Goal: Task Accomplishment & Management: Manage account settings

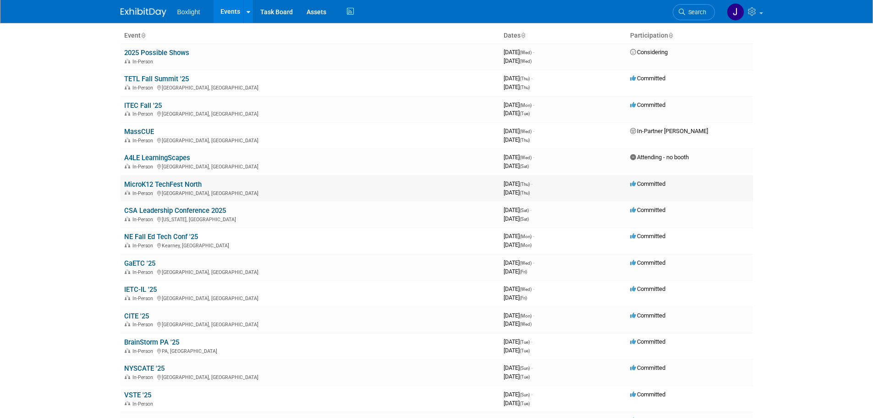
scroll to position [46, 0]
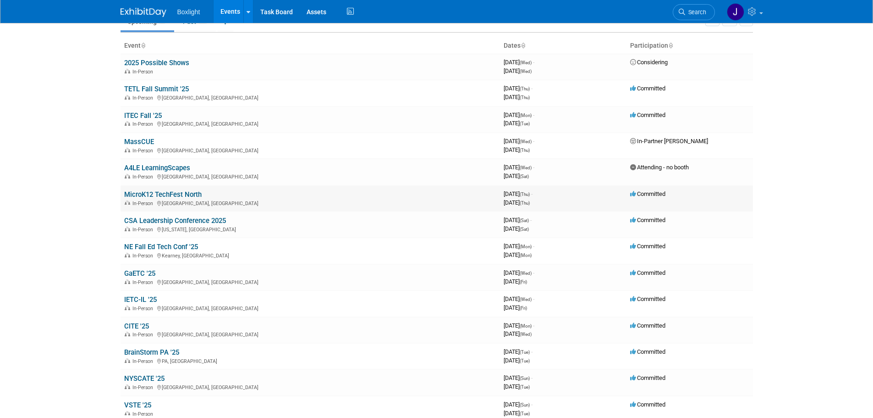
click at [183, 196] on link "MicroK12 TechFest North" at bounding box center [162, 194] width 77 height 8
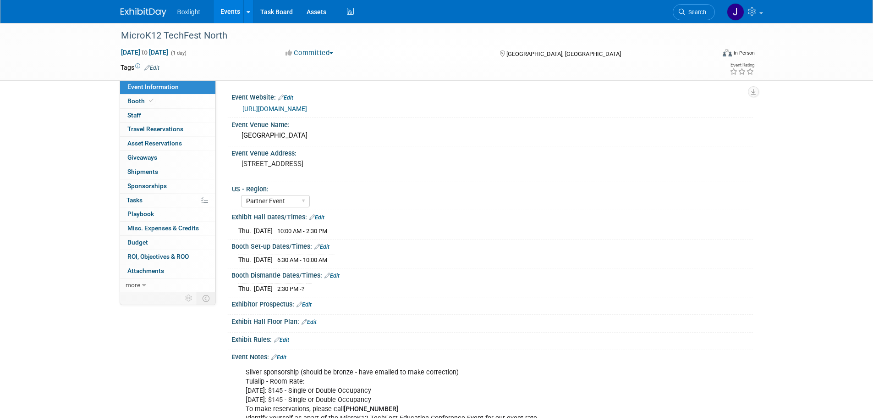
select select "Partner Event"
click at [139, 103] on span "Booth" at bounding box center [141, 100] width 28 height 7
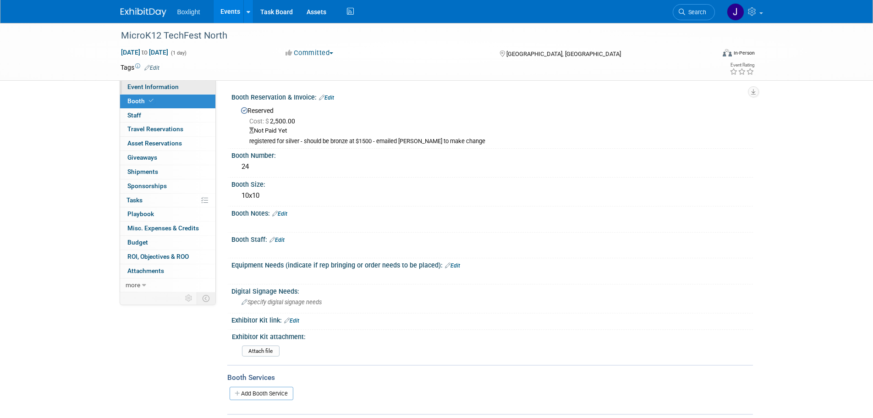
click at [148, 89] on span "Event Information" at bounding box center [152, 86] width 51 height 7
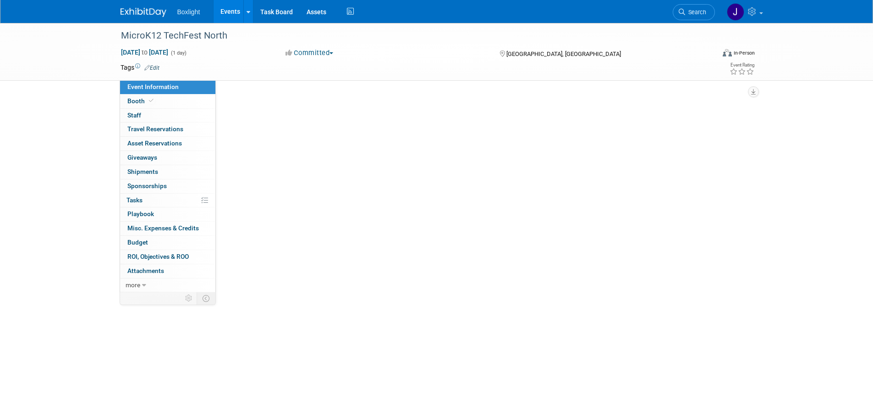
select select "Partner Event"
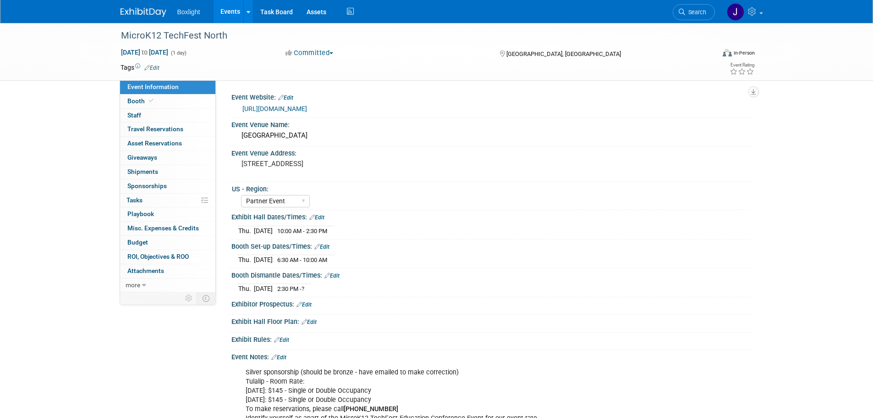
click at [326, 243] on link "Edit" at bounding box center [322, 246] width 15 height 6
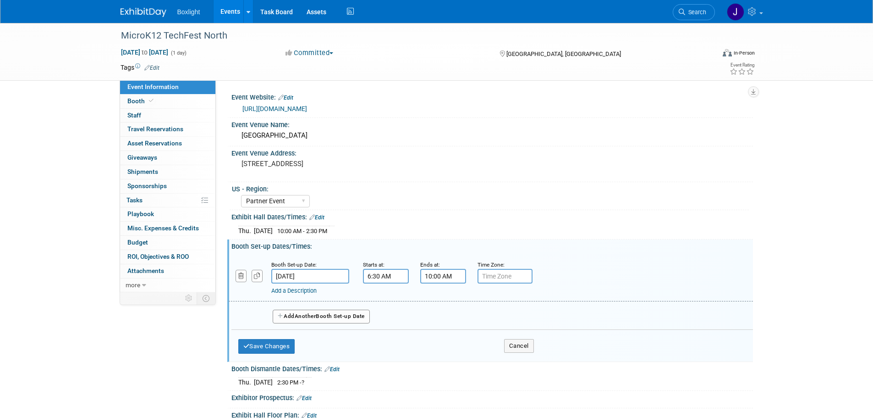
click at [375, 274] on input "6:30 AM" at bounding box center [386, 276] width 46 height 15
click at [430, 335] on span at bounding box center [428, 339] width 16 height 16
click at [426, 317] on span "29" at bounding box center [427, 318] width 17 height 17
click at [380, 297] on td "00" at bounding box center [379, 299] width 29 height 25
type input "6:00 AM"
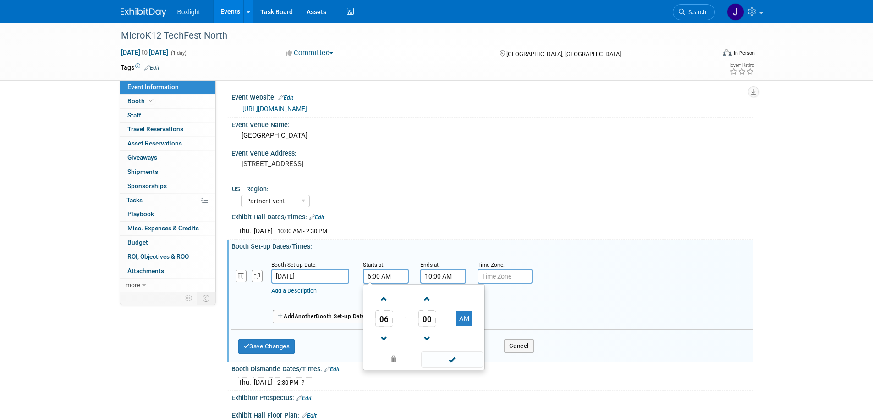
click at [431, 278] on input "10:00 AM" at bounding box center [443, 276] width 46 height 15
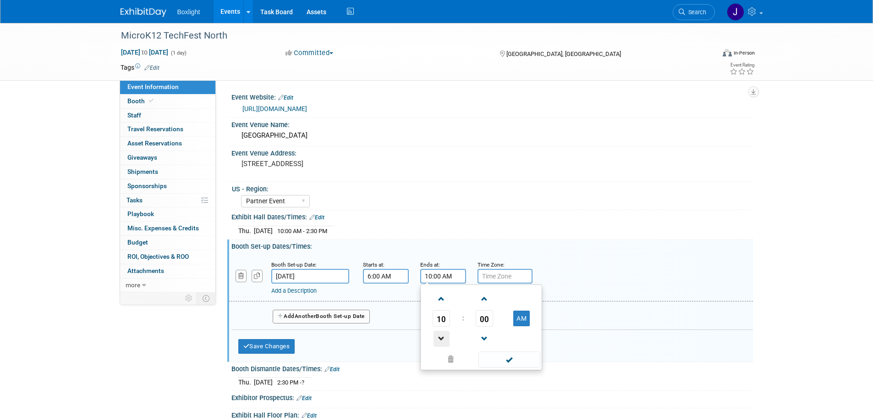
click at [441, 334] on span at bounding box center [442, 339] width 16 height 16
type input "8:00 AM"
click at [518, 363] on span at bounding box center [510, 359] width 62 height 16
click at [287, 320] on button "Add Another Booth Set-up Date" at bounding box center [321, 316] width 97 height 14
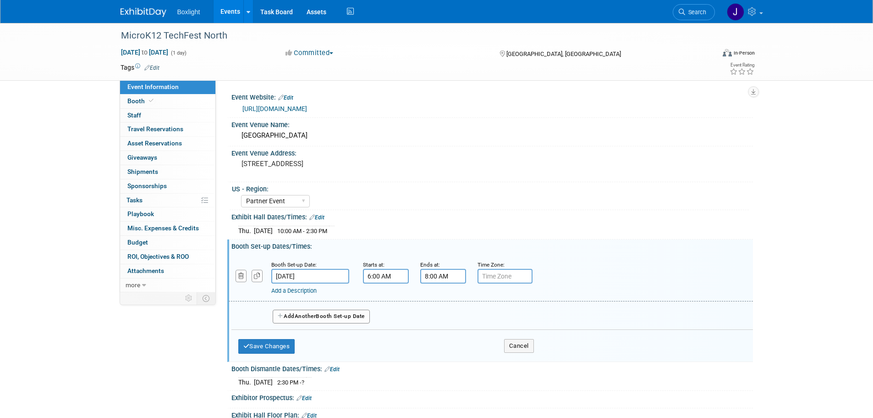
select select "9"
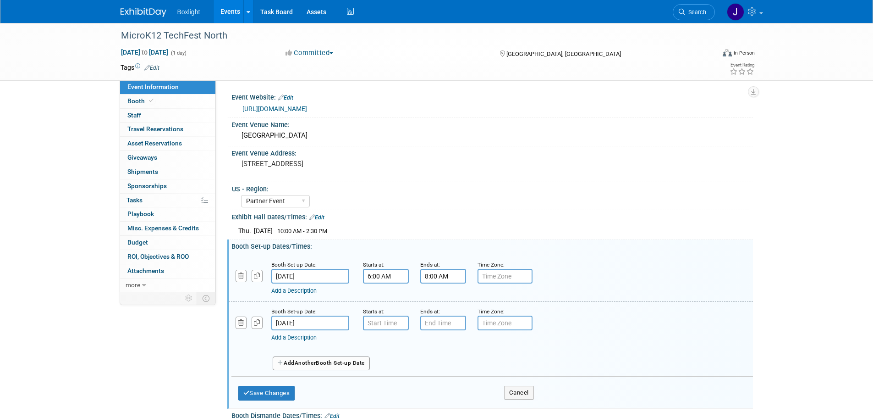
click at [304, 322] on input "Oct 31, 2025" at bounding box center [310, 322] width 78 height 15
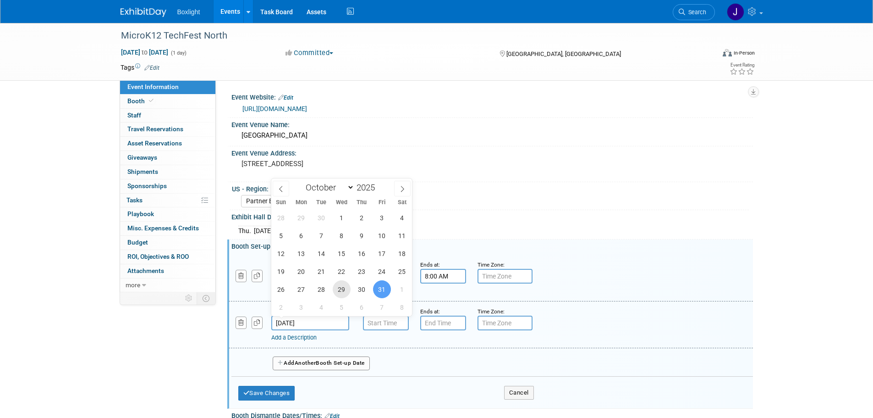
click at [340, 294] on span "29" at bounding box center [342, 289] width 18 height 18
type input "Oct 29, 2025"
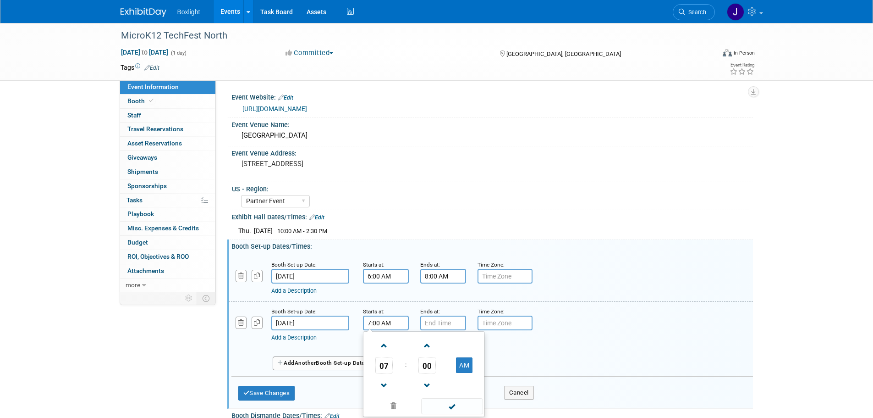
click at [375, 322] on input "7:00 AM" at bounding box center [386, 322] width 46 height 15
click at [384, 383] on span at bounding box center [384, 385] width 16 height 16
click at [465, 364] on button "AM" at bounding box center [464, 365] width 17 height 16
type input "6:00 PM"
click at [440, 323] on input "7:00 PM" at bounding box center [443, 322] width 46 height 15
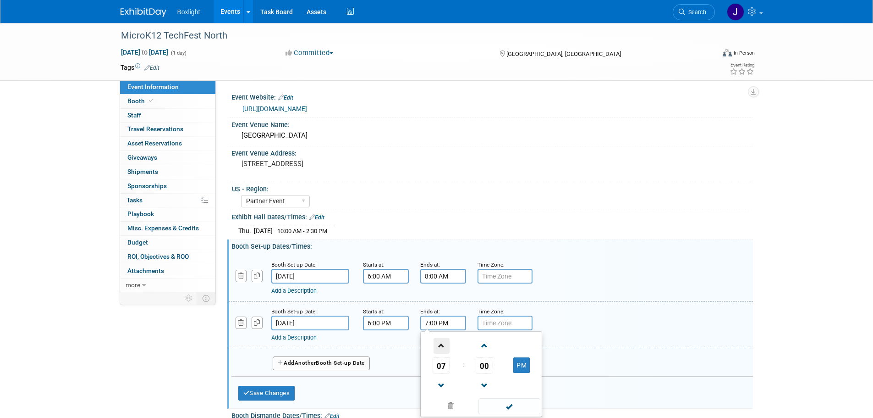
click at [439, 344] on span at bounding box center [442, 345] width 16 height 16
type input "8:00 PM"
click at [502, 405] on span at bounding box center [510, 406] width 62 height 16
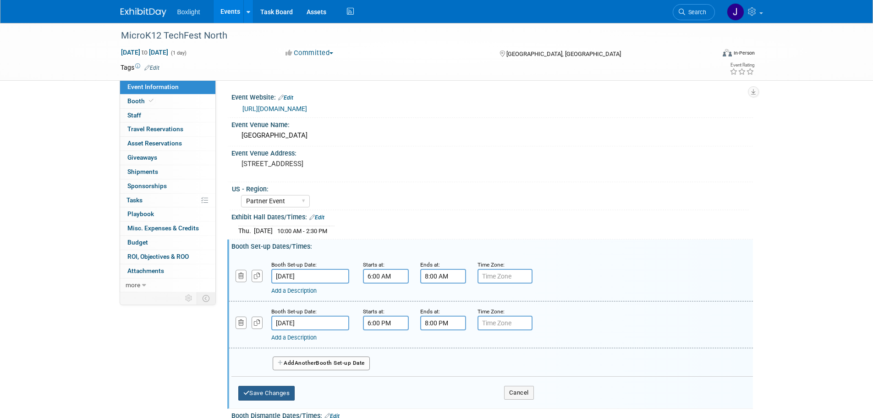
click at [273, 391] on button "Save Changes" at bounding box center [266, 393] width 57 height 15
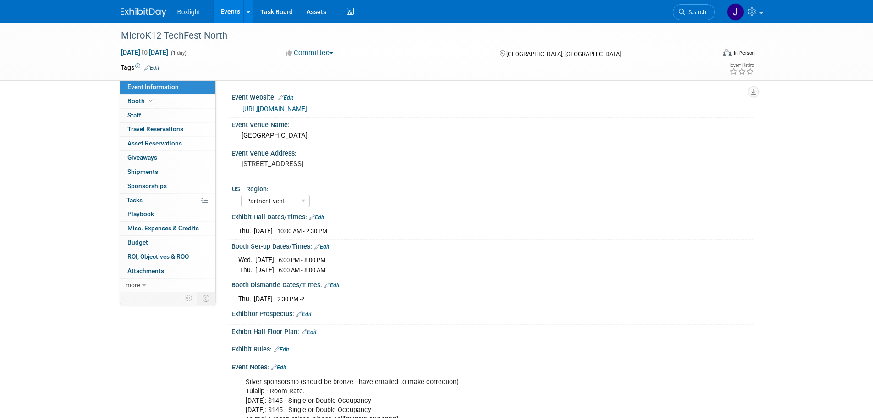
click at [320, 215] on link "Edit" at bounding box center [316, 217] width 15 height 6
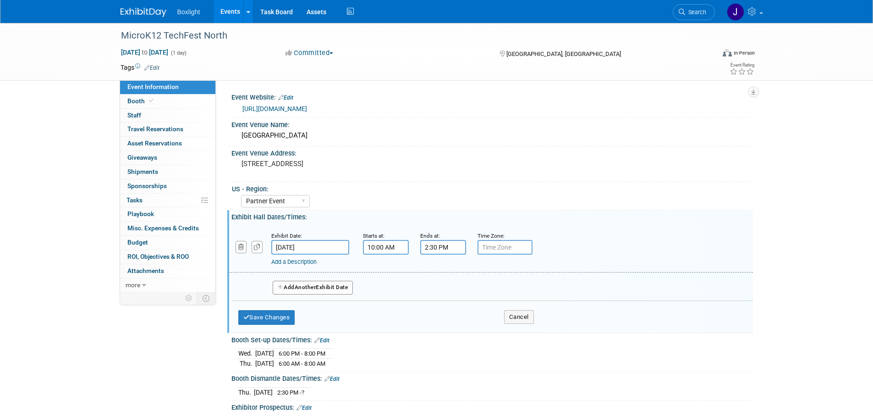
click at [385, 246] on input "10:00 AM" at bounding box center [386, 247] width 46 height 15
click at [385, 304] on span at bounding box center [384, 310] width 16 height 16
type input "8:00 AM"
click at [452, 331] on span at bounding box center [452, 330] width 62 height 16
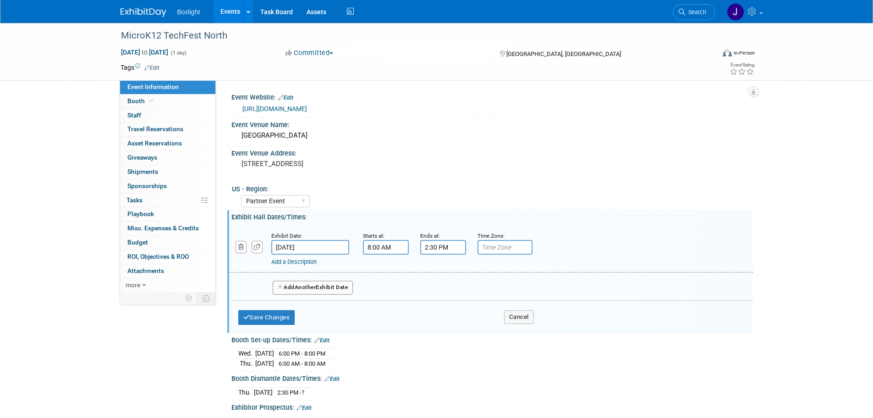
click at [313, 286] on span "Another" at bounding box center [306, 287] width 22 height 6
select select "9"
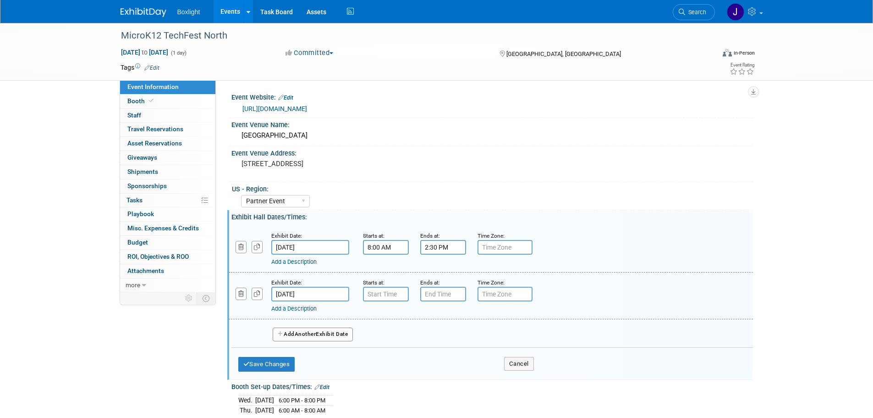
click at [322, 296] on input "Oct 31, 2025" at bounding box center [310, 294] width 78 height 15
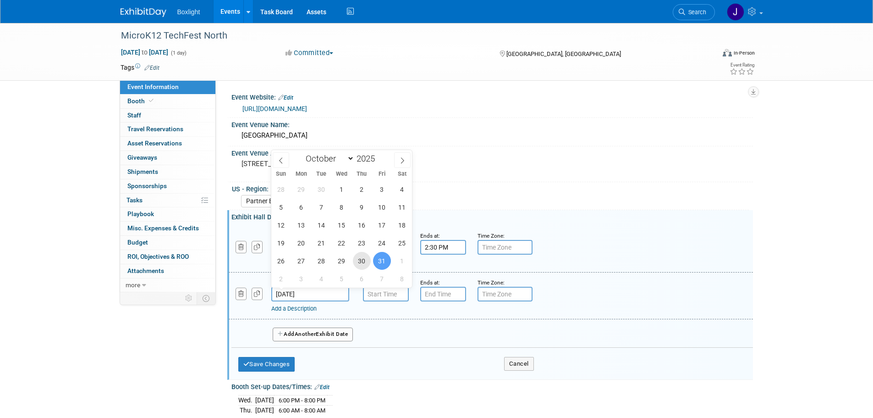
click at [359, 265] on span "30" at bounding box center [362, 261] width 18 height 18
type input "Oct 30, 2025"
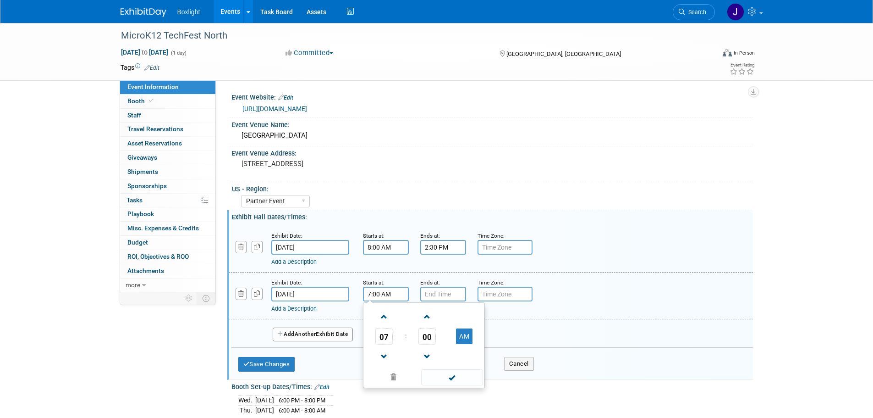
click at [389, 293] on input "7:00 AM" at bounding box center [386, 294] width 46 height 15
click at [384, 339] on span "07" at bounding box center [383, 336] width 17 height 17
click at [440, 315] on td "02" at bounding box center [438, 316] width 29 height 25
click at [423, 335] on span "00" at bounding box center [427, 336] width 17 height 17
click at [434, 341] on td "30" at bounding box center [438, 341] width 29 height 25
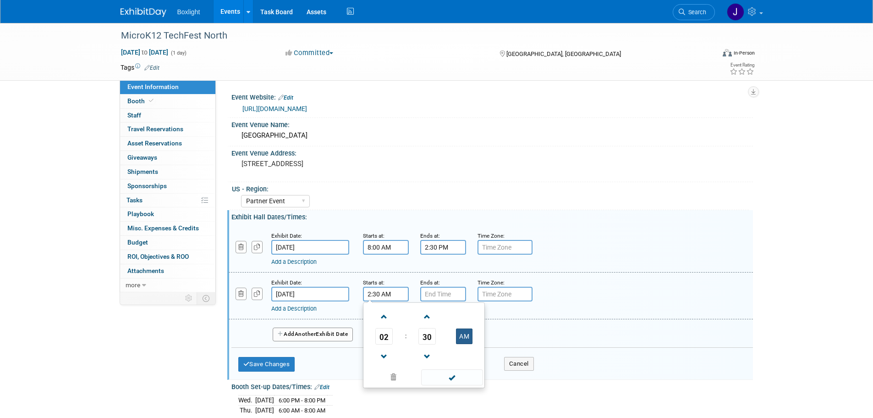
click at [461, 338] on button "AM" at bounding box center [464, 336] width 17 height 16
type input "2:30 PM"
click at [445, 379] on span at bounding box center [452, 377] width 62 height 16
click at [237, 293] on button "button" at bounding box center [241, 293] width 11 height 12
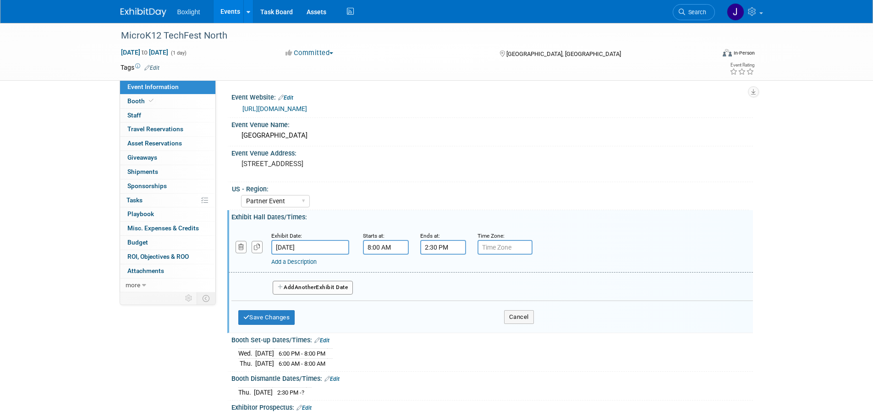
click at [310, 263] on link "Add a Description" at bounding box center [293, 261] width 45 height 7
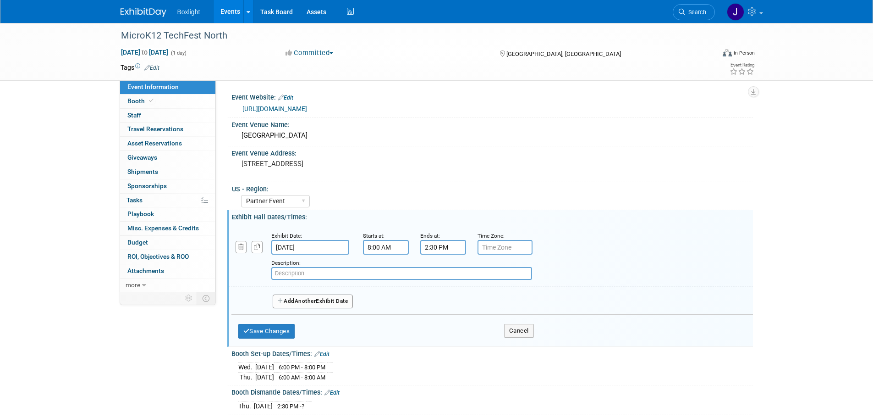
click at [300, 277] on input "text" at bounding box center [401, 273] width 261 height 13
type input "2:30 networking social hour"
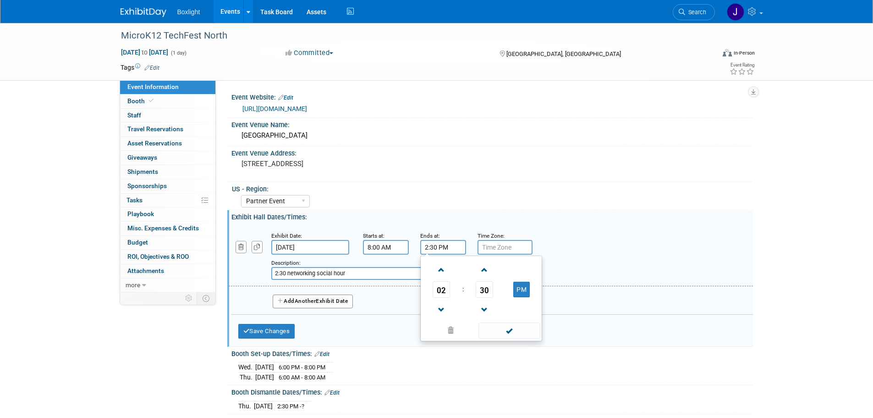
click at [427, 248] on input "2:30 PM" at bounding box center [443, 247] width 46 height 15
click at [443, 266] on span at bounding box center [442, 270] width 16 height 16
type input "3:30 PM"
click at [508, 331] on span at bounding box center [510, 330] width 62 height 16
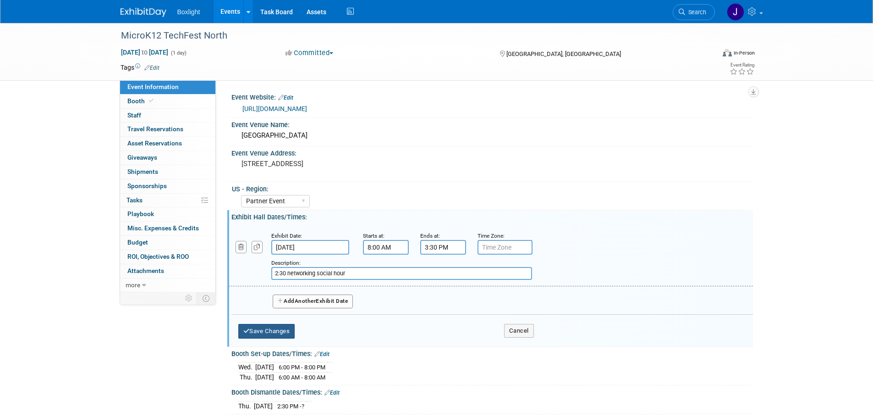
drag, startPoint x: 250, startPoint y: 332, endPoint x: 251, endPoint y: 315, distance: 17.0
click at [250, 331] on button "Save Changes" at bounding box center [266, 331] width 57 height 15
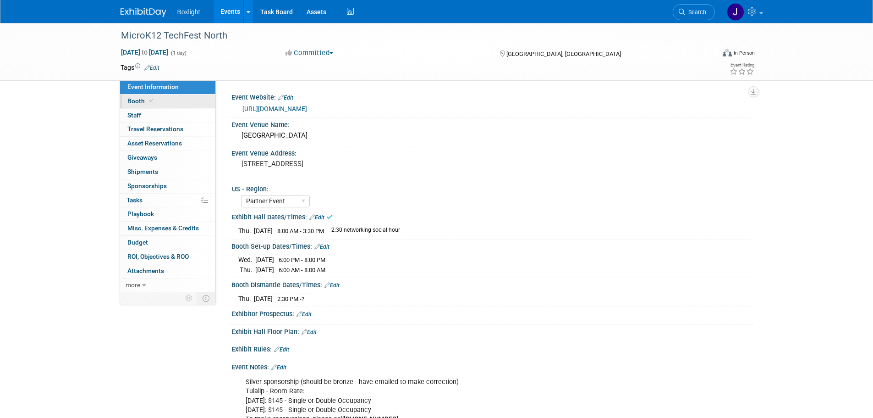
click at [145, 103] on span "Booth" at bounding box center [141, 100] width 28 height 7
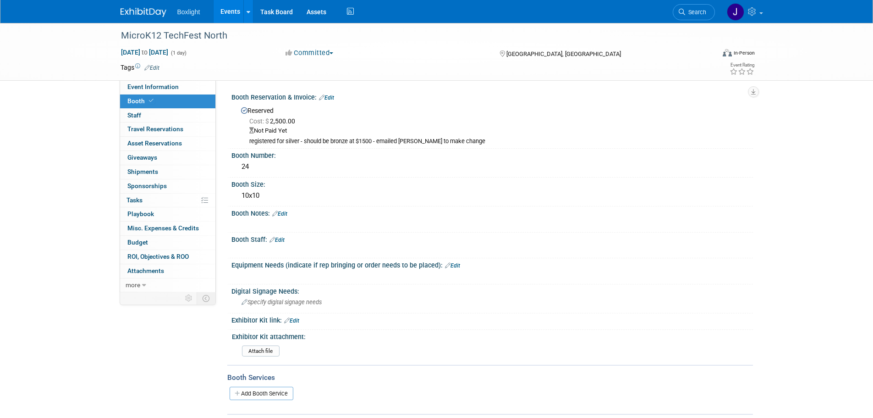
click at [284, 238] on link "Edit" at bounding box center [277, 240] width 15 height 6
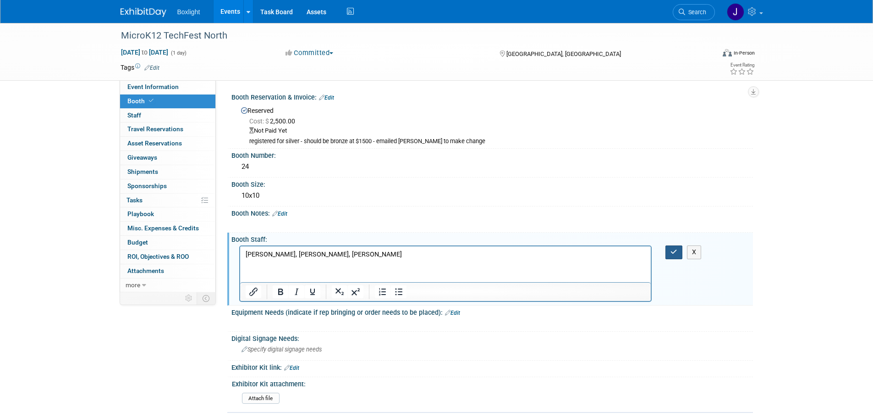
click at [668, 252] on button "button" at bounding box center [674, 251] width 17 height 13
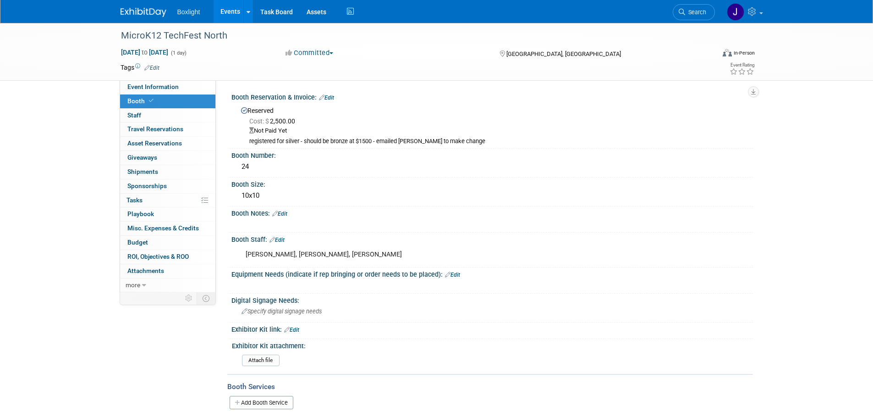
click at [331, 97] on link "Edit" at bounding box center [326, 97] width 15 height 6
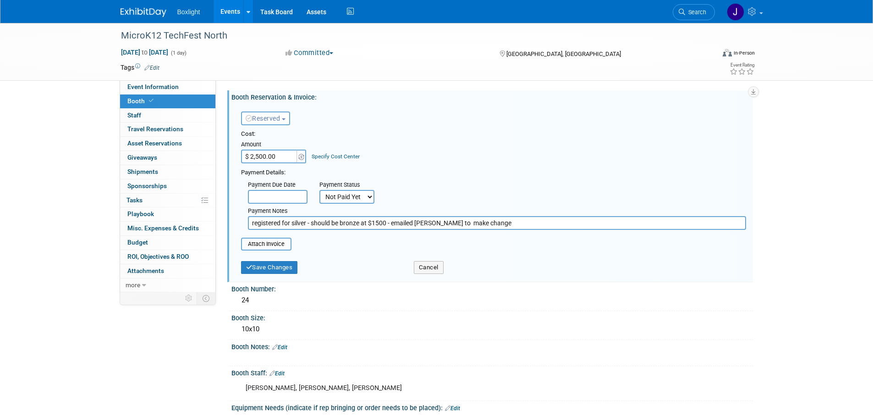
click at [248, 157] on input "$ 2,500.00" at bounding box center [269, 156] width 57 height 14
type input "$ 1,500.00"
click at [440, 174] on div "Payment Details:" at bounding box center [493, 171] width 505 height 11
click at [276, 271] on button "Save Changes" at bounding box center [269, 267] width 57 height 13
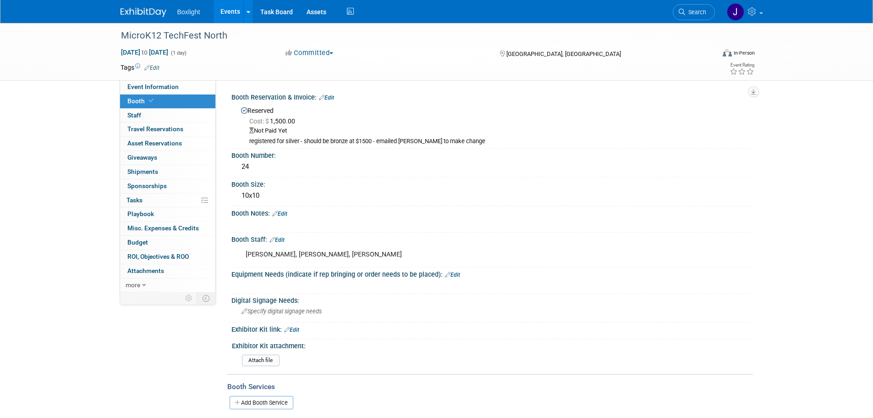
click at [449, 273] on link "Edit" at bounding box center [452, 274] width 15 height 6
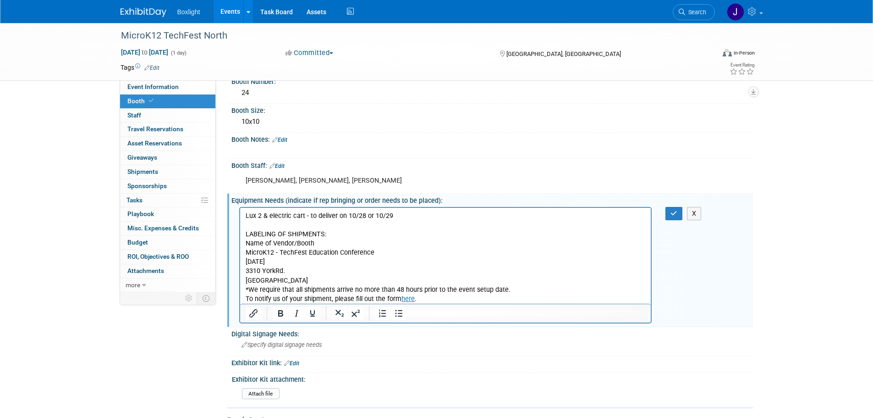
scroll to position [92, 0]
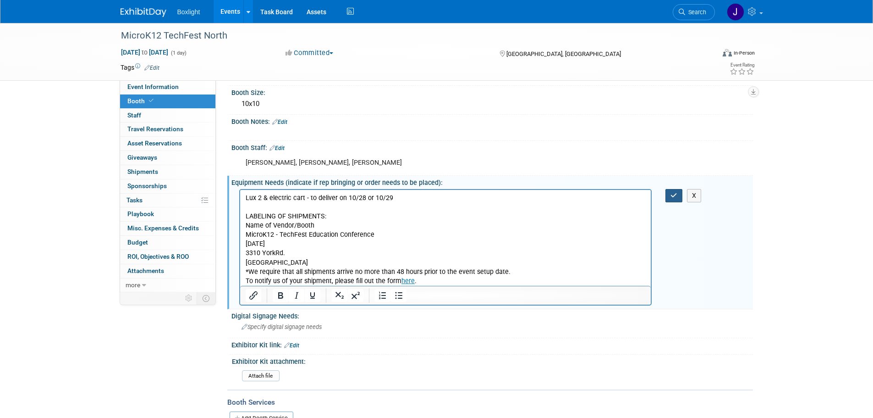
click at [675, 193] on icon "button" at bounding box center [674, 195] width 7 height 6
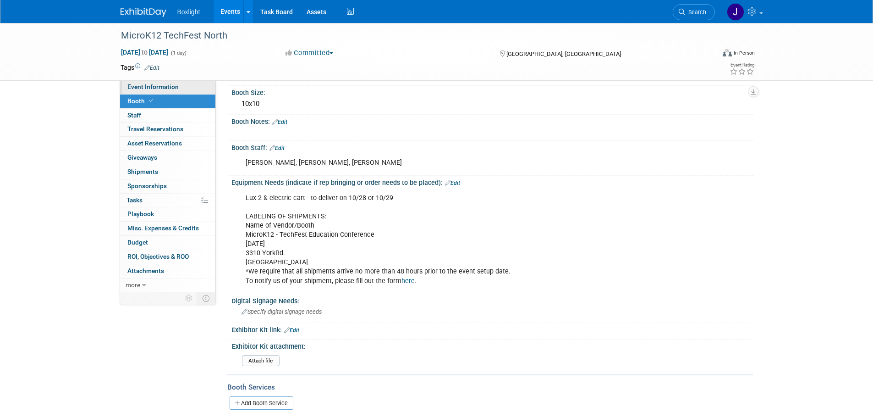
click at [151, 91] on link "Event Information" at bounding box center [167, 87] width 95 height 14
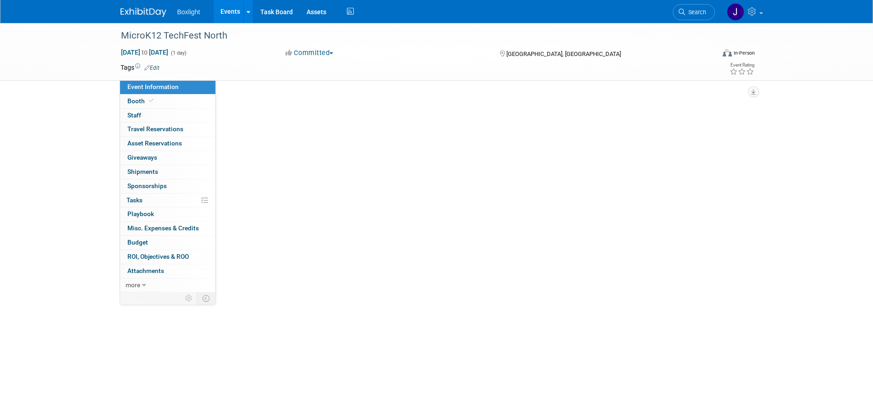
scroll to position [0, 0]
select select "Partner Event"
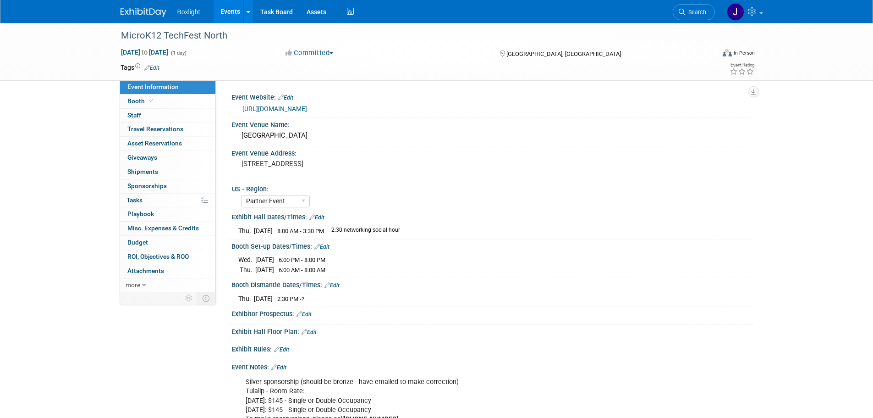
click at [226, 8] on link "Events" at bounding box center [230, 11] width 33 height 23
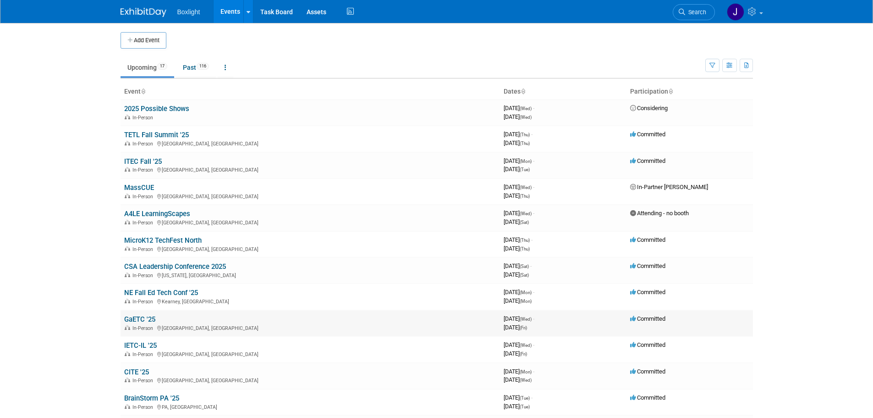
click at [143, 316] on link "GaETC '25" at bounding box center [139, 319] width 31 height 8
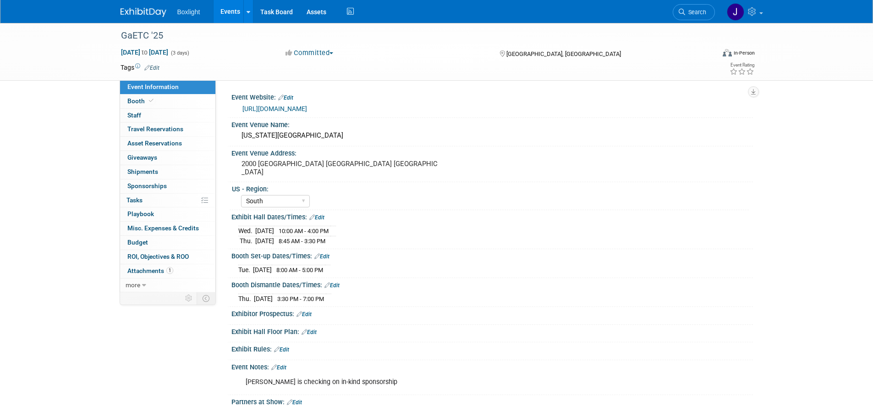
select select "South"
click at [150, 104] on span at bounding box center [151, 100] width 8 height 7
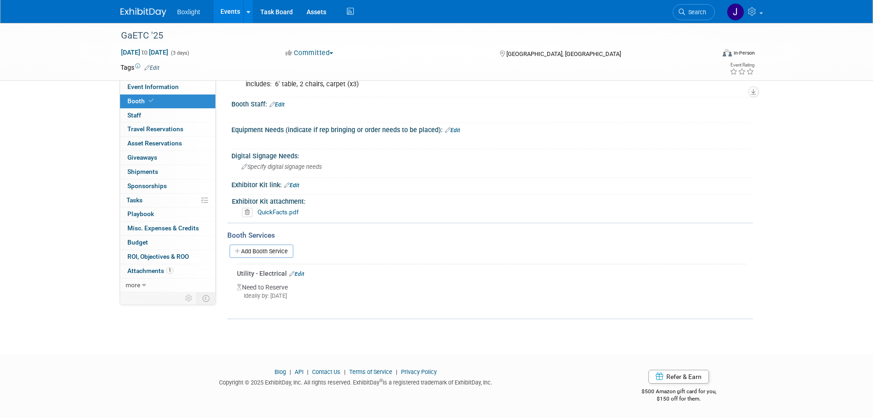
scroll to position [135, 0]
click at [235, 9] on link "Events" at bounding box center [230, 11] width 33 height 23
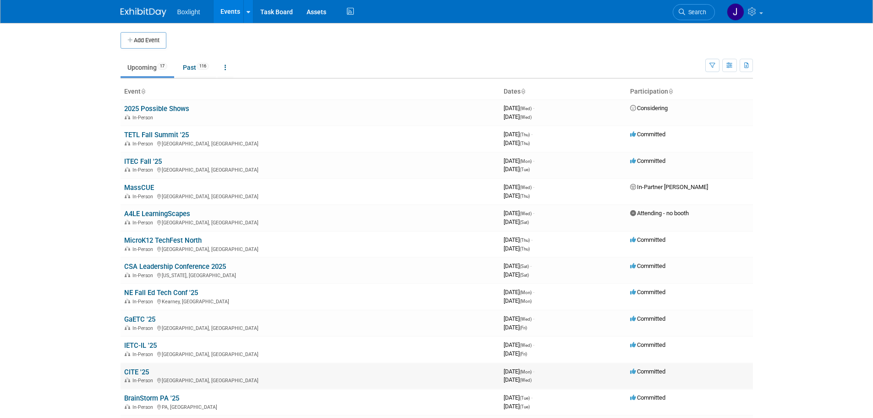
click at [135, 371] on link "CITE '25" at bounding box center [136, 372] width 25 height 8
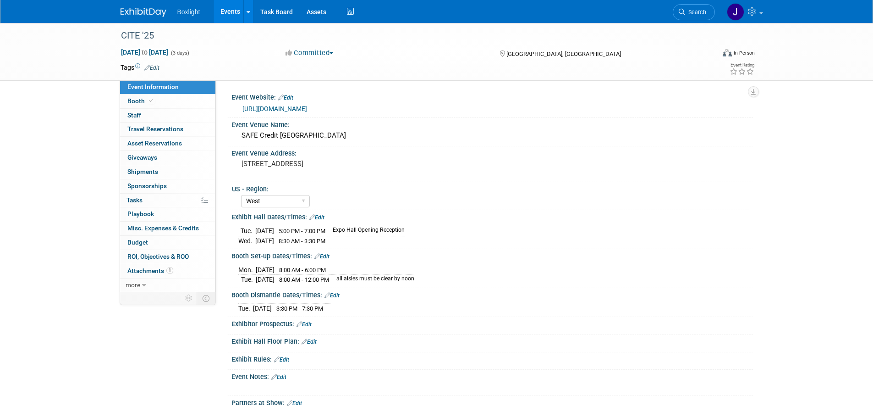
select select "West"
click at [156, 99] on link "Booth" at bounding box center [167, 101] width 95 height 14
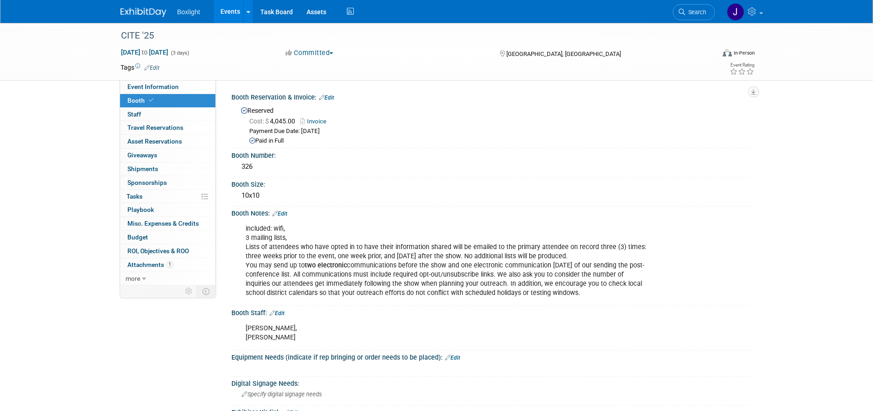
click at [281, 311] on link "Edit" at bounding box center [277, 313] width 15 height 6
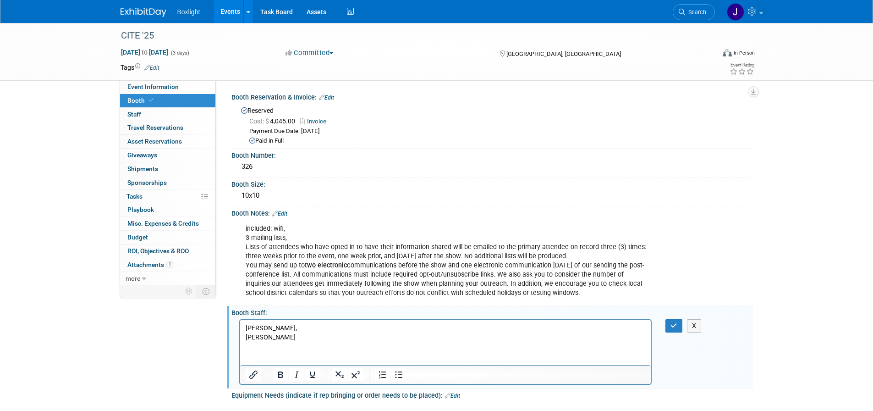
click at [275, 327] on p "Brian, Demetrius" at bounding box center [445, 332] width 401 height 18
click at [676, 324] on icon "button" at bounding box center [674, 325] width 7 height 6
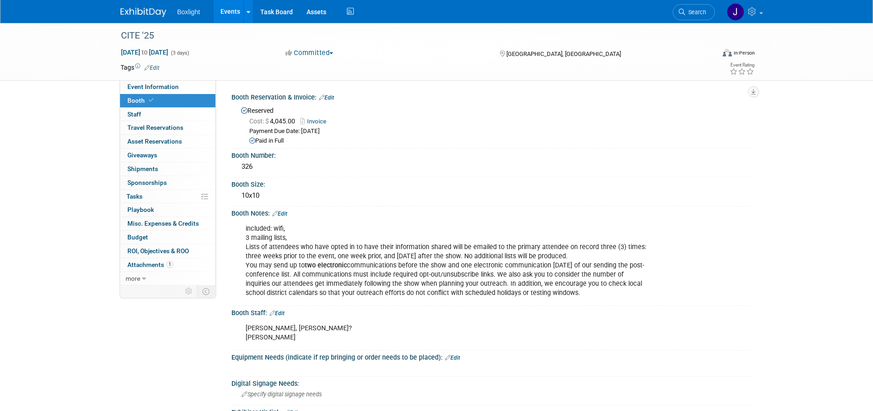
click at [229, 7] on link "Events" at bounding box center [230, 11] width 33 height 23
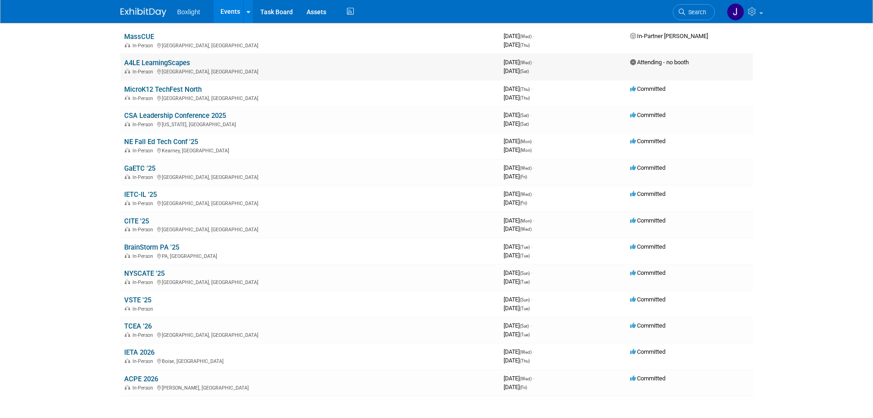
scroll to position [237, 0]
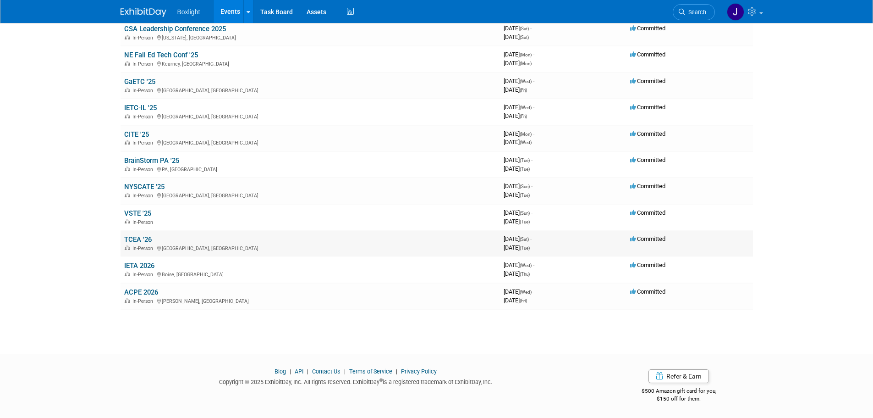
click at [138, 236] on link "TCEA '26" at bounding box center [138, 239] width 28 height 8
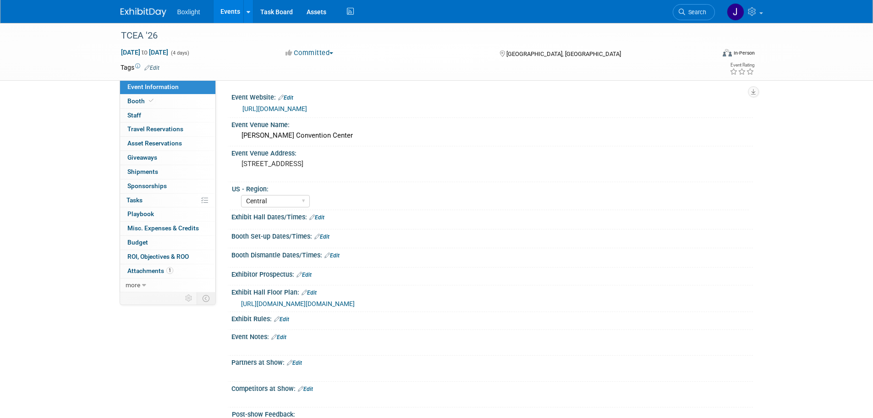
select select "Central"
click at [138, 105] on link "Booth" at bounding box center [167, 101] width 95 height 14
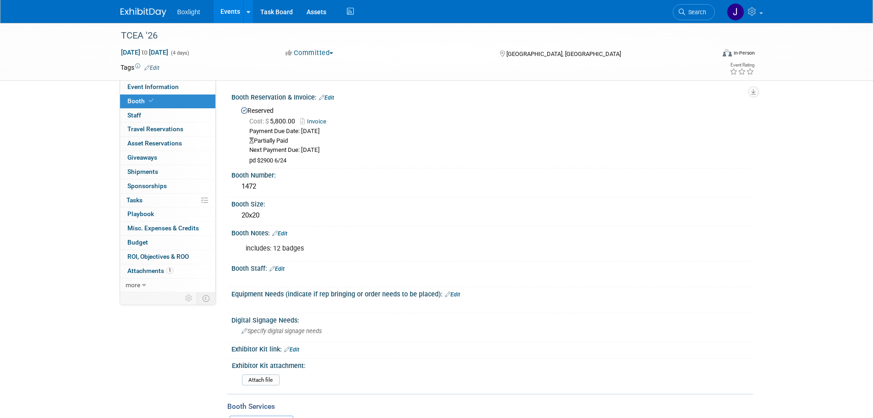
click at [283, 271] on link "Edit" at bounding box center [277, 268] width 15 height 6
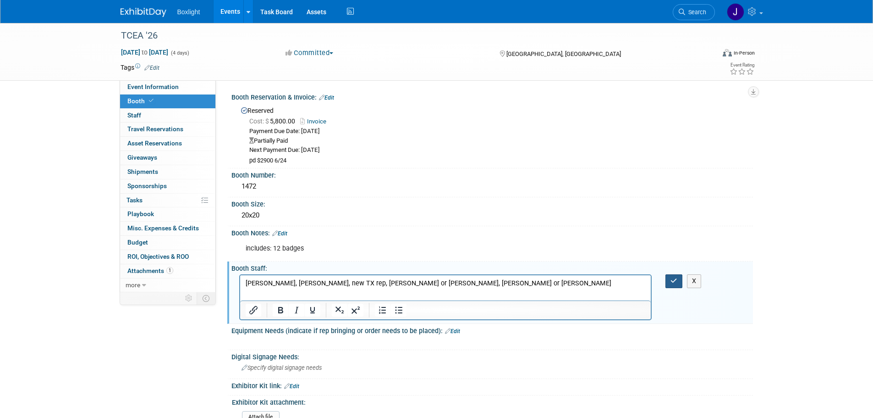
click at [676, 274] on button "button" at bounding box center [674, 280] width 17 height 13
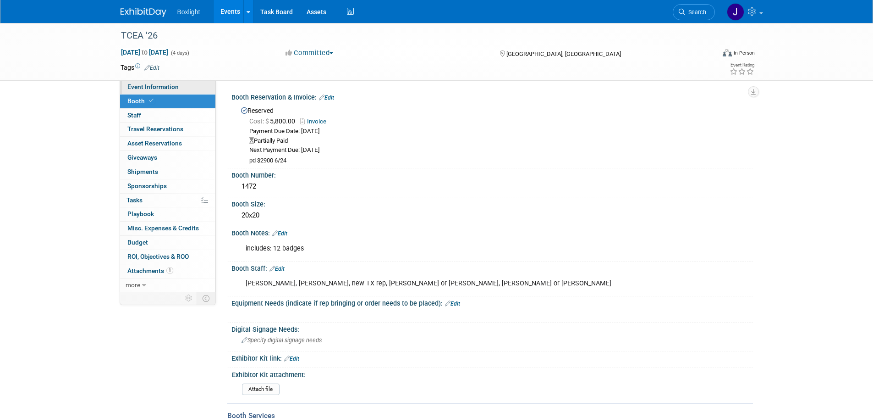
click at [147, 89] on span "Event Information" at bounding box center [152, 86] width 51 height 7
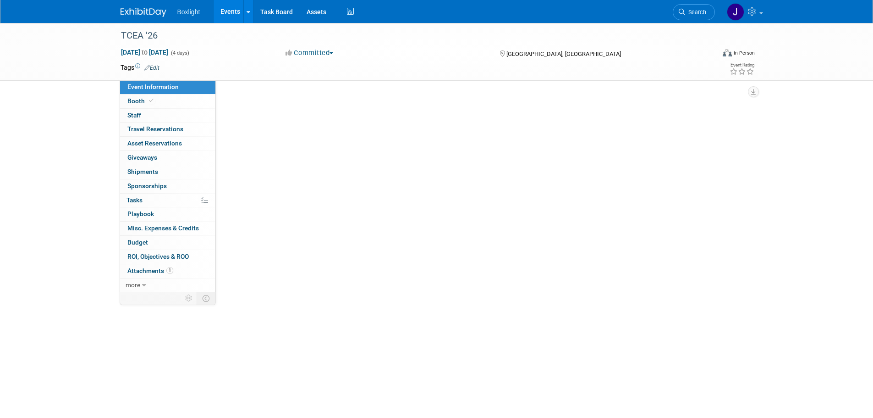
select select "Central"
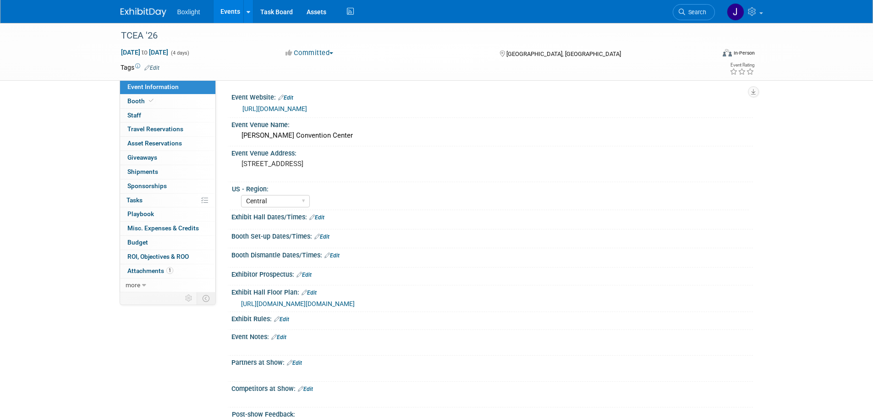
click at [328, 238] on link "Edit" at bounding box center [322, 236] width 15 height 6
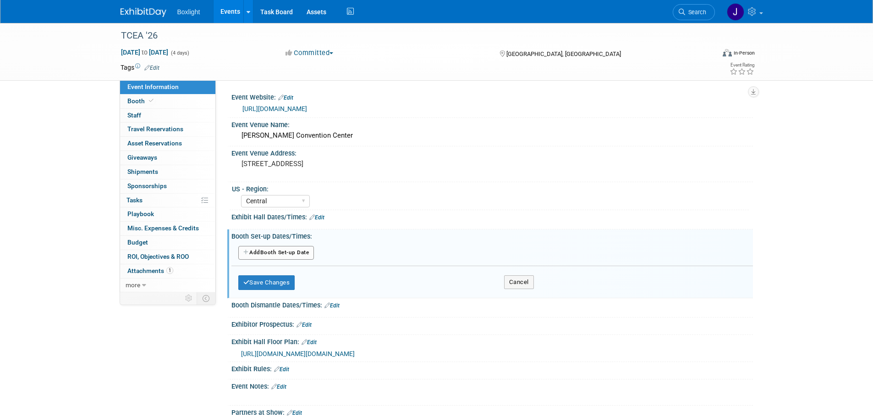
click at [287, 253] on button "Add Another Booth Set-up Date" at bounding box center [276, 253] width 76 height 14
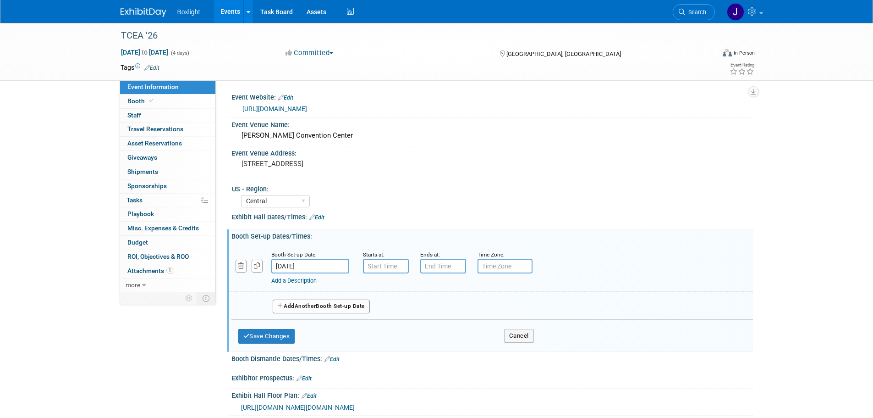
click at [295, 268] on input "[DATE]" at bounding box center [310, 266] width 78 height 15
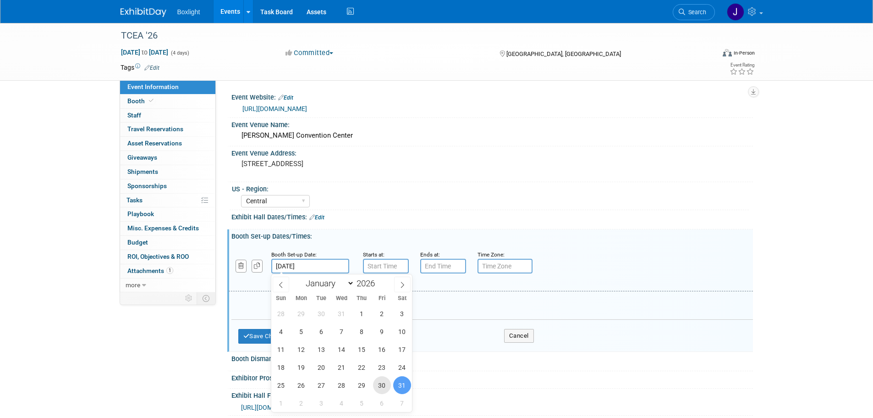
click at [382, 386] on span "30" at bounding box center [382, 385] width 18 height 18
type input "[DATE]"
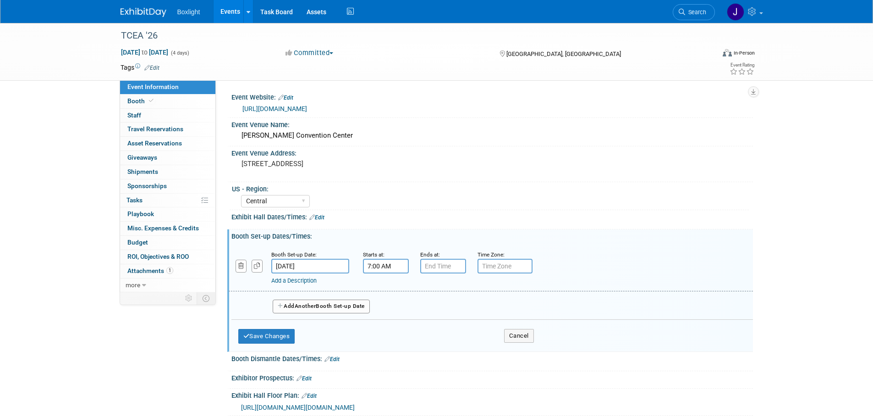
click at [387, 265] on input "7:00 AM" at bounding box center [386, 266] width 46 height 15
click at [384, 293] on span at bounding box center [384, 289] width 16 height 16
type input "8:00 AM"
click at [454, 348] on span at bounding box center [452, 349] width 62 height 16
click at [444, 265] on input "7:00 PM" at bounding box center [443, 266] width 46 height 15
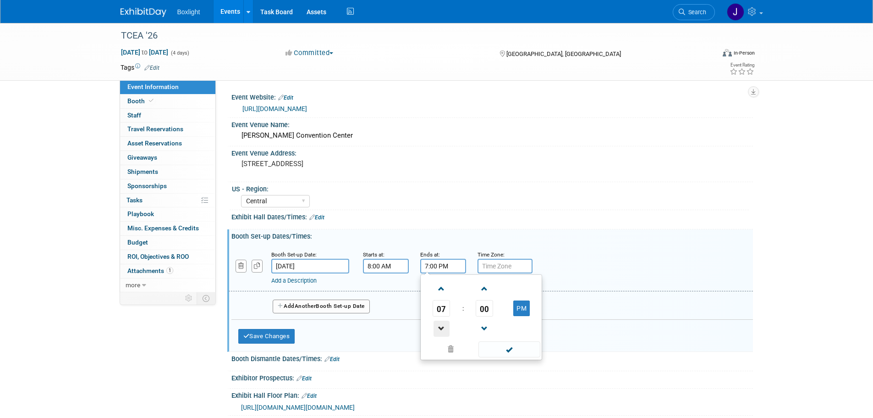
click at [441, 327] on span at bounding box center [442, 328] width 16 height 16
type input "6:00 PM"
drag, startPoint x: 500, startPoint y: 348, endPoint x: 491, endPoint y: 345, distance: 9.6
click at [499, 348] on span at bounding box center [510, 349] width 62 height 16
click at [309, 307] on span "Another" at bounding box center [306, 306] width 22 height 6
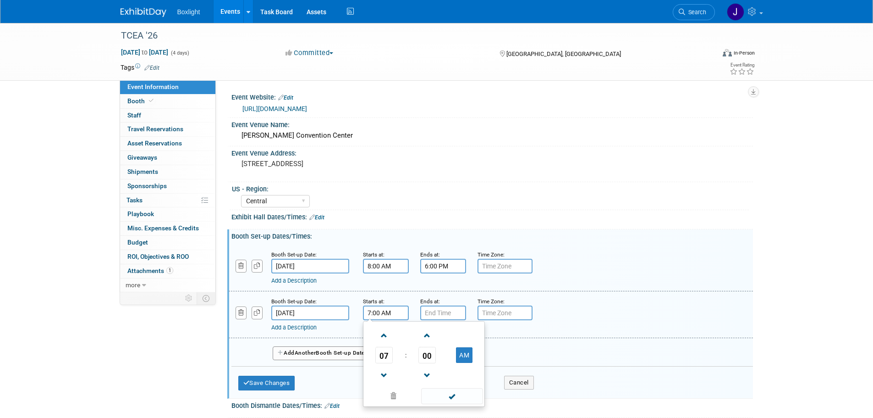
click at [373, 314] on input "7:00 AM" at bounding box center [386, 312] width 46 height 15
click at [382, 337] on span at bounding box center [384, 335] width 16 height 16
type input "8:00 AM"
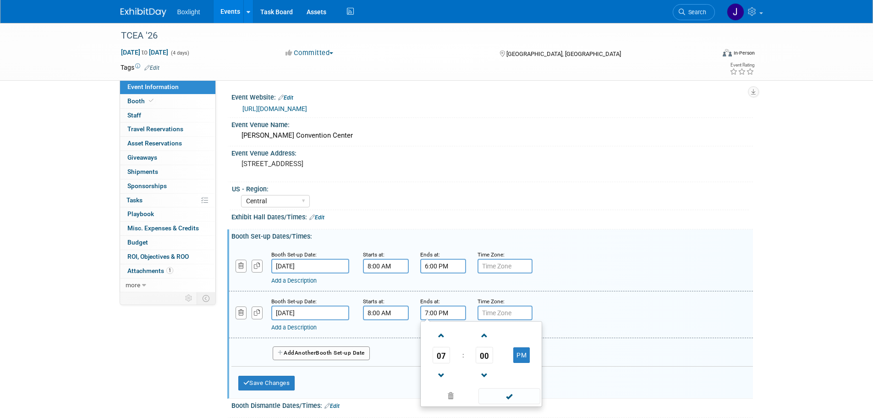
click at [441, 316] on input "7:00 PM" at bounding box center [443, 312] width 46 height 15
click at [443, 373] on span at bounding box center [442, 375] width 16 height 16
click at [442, 372] on span at bounding box center [442, 375] width 16 height 16
type input "5:00 PM"
click at [505, 395] on span at bounding box center [510, 396] width 62 height 16
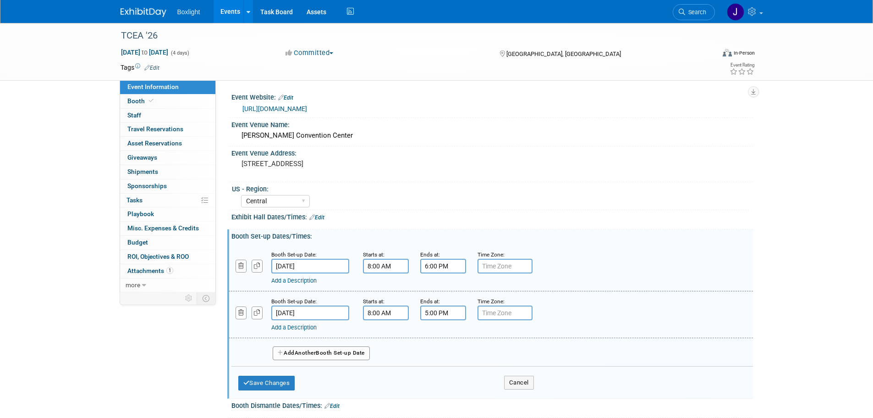
click at [305, 326] on link "Add a Description" at bounding box center [293, 327] width 45 height 7
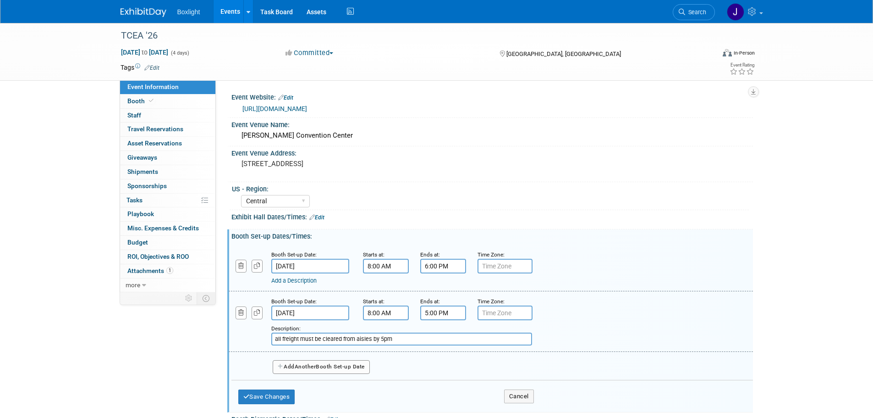
type input "all freight must be cleared from aisles by 5pm"
click at [303, 367] on span "Another" at bounding box center [306, 366] width 22 height 6
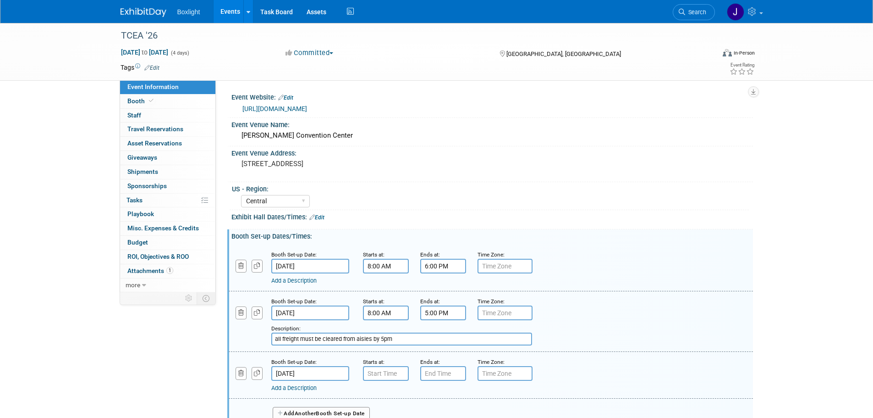
type input "7:00 AM"
click at [373, 374] on input "7:00 AM" at bounding box center [386, 373] width 46 height 15
click at [437, 373] on input "7:00 PM" at bounding box center [443, 373] width 46 height 15
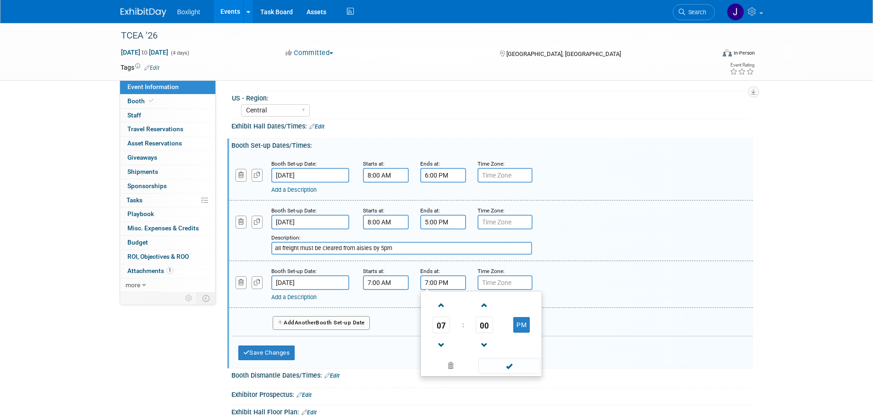
scroll to position [92, 0]
click at [445, 305] on span at bounding box center [442, 304] width 16 height 16
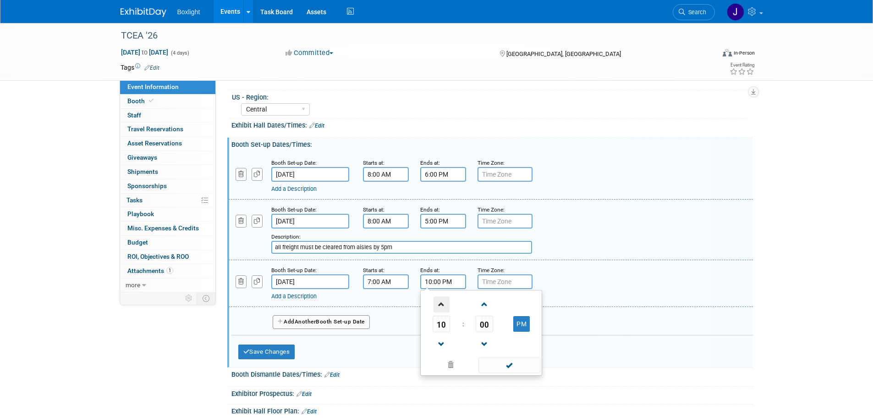
type input "11:00 PM"
click at [508, 362] on span at bounding box center [510, 365] width 62 height 16
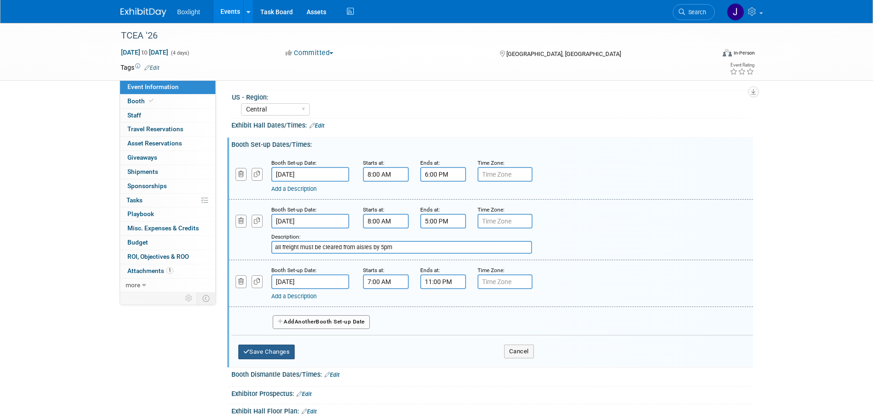
click at [275, 353] on button "Save Changes" at bounding box center [266, 351] width 57 height 15
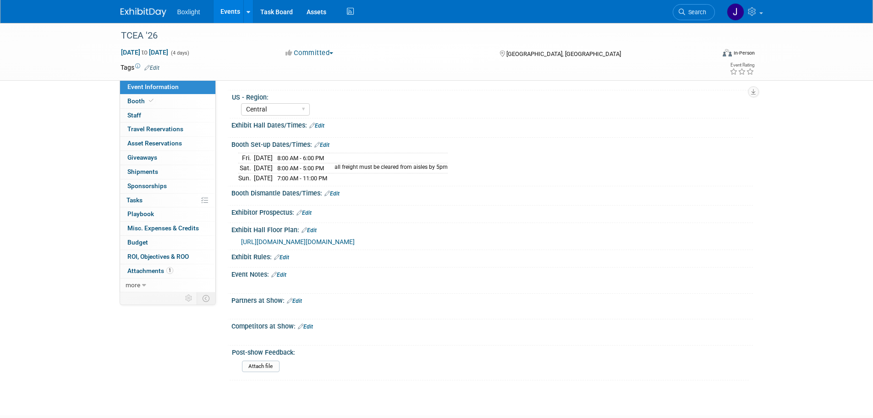
click at [320, 125] on link "Edit" at bounding box center [316, 125] width 15 height 6
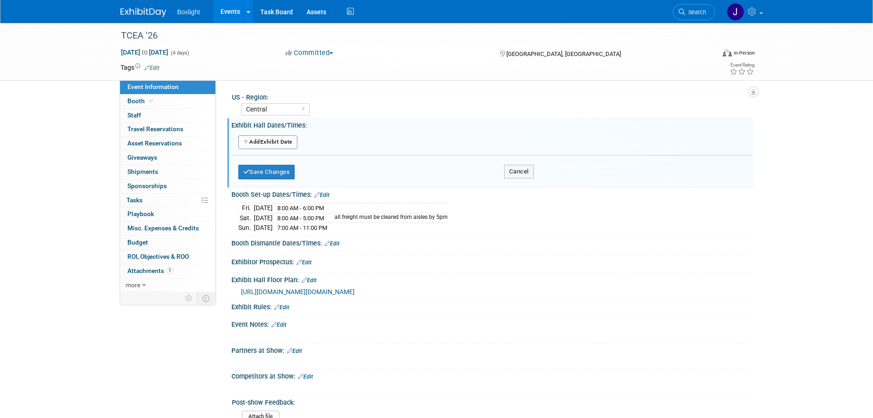
click at [267, 140] on button "Add Another Exhibit Date" at bounding box center [267, 142] width 59 height 14
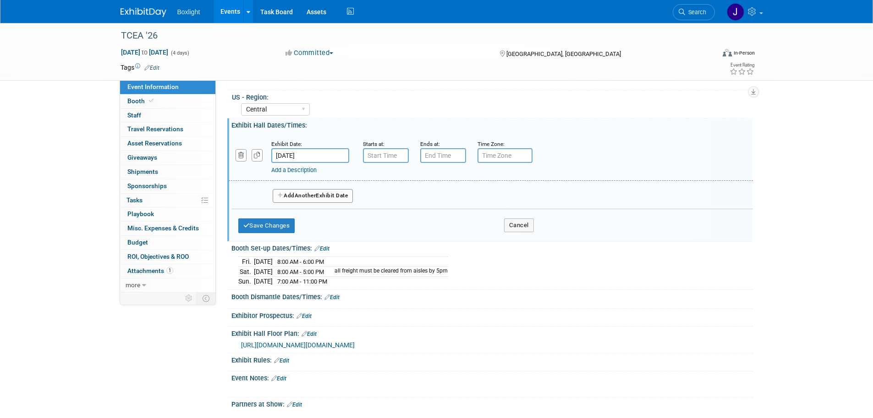
click at [292, 155] on input "[DATE]" at bounding box center [310, 155] width 78 height 15
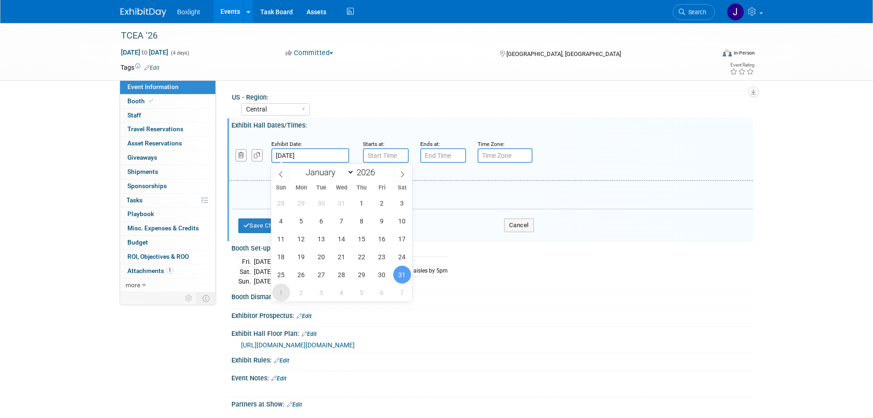
click at [278, 293] on span "1" at bounding box center [281, 292] width 18 height 18
type input "[DATE]"
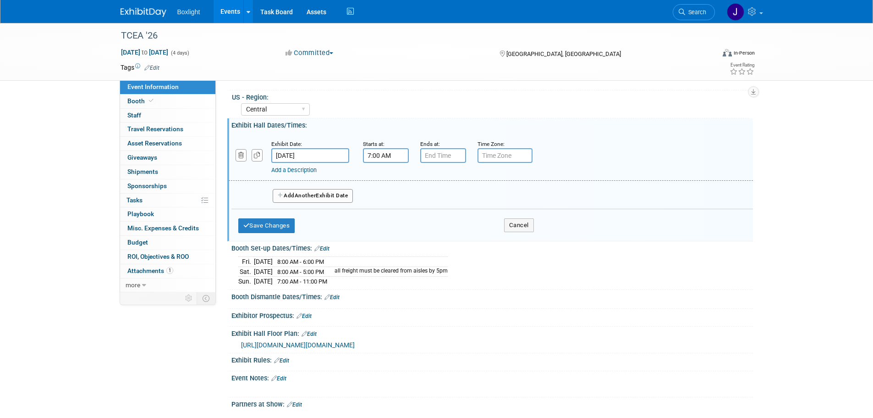
click at [393, 153] on input "7:00 AM" at bounding box center [386, 155] width 46 height 15
click at [387, 180] on span at bounding box center [384, 178] width 16 height 16
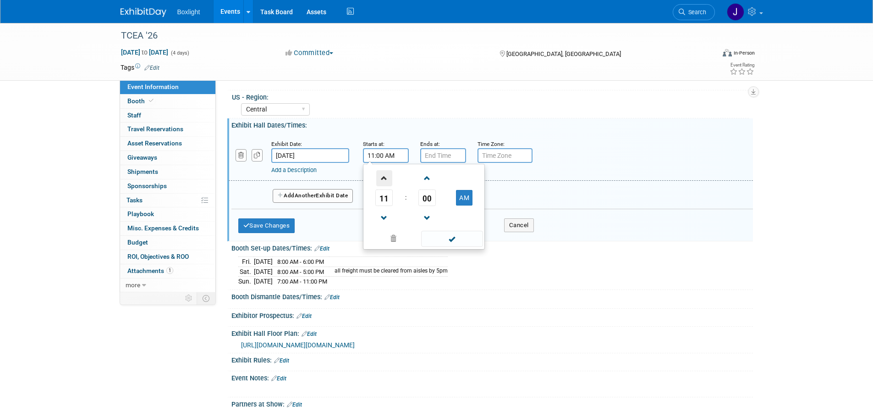
click at [387, 180] on span at bounding box center [384, 178] width 16 height 16
type input "12:00 PM"
click at [436, 155] on input "7:00 PM" at bounding box center [443, 155] width 46 height 15
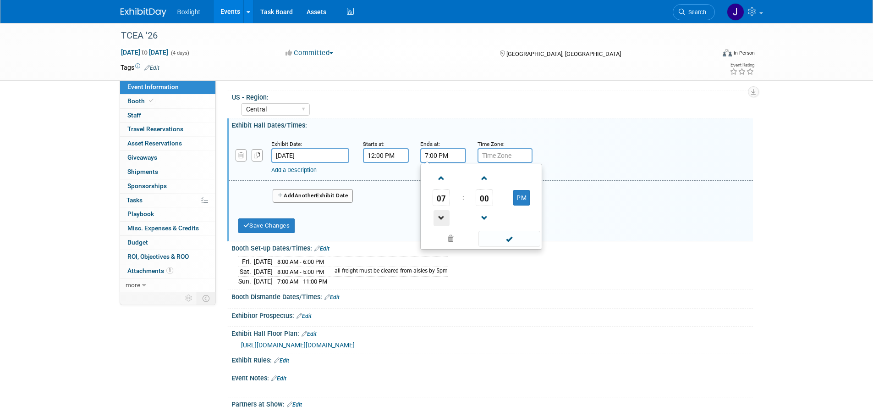
click at [442, 216] on span at bounding box center [442, 218] width 16 height 16
type input "5:00 PM"
drag, startPoint x: 513, startPoint y: 238, endPoint x: 502, endPoint y: 240, distance: 11.6
click at [513, 239] on span at bounding box center [510, 239] width 62 height 16
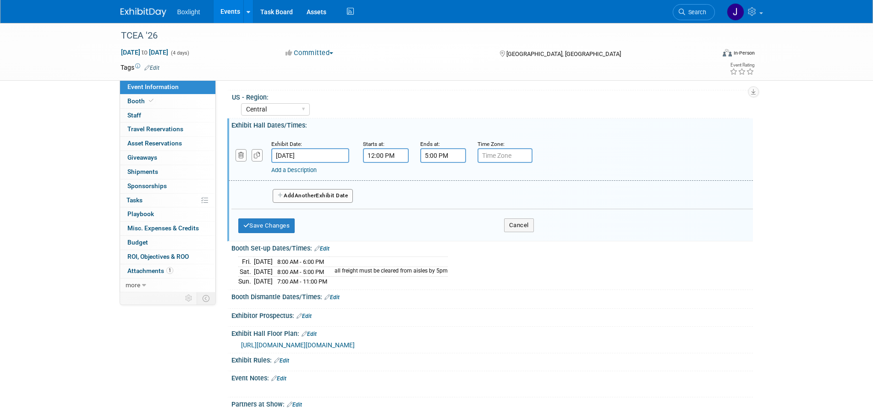
click at [296, 199] on button "Add Another Exhibit Date" at bounding box center [313, 196] width 81 height 14
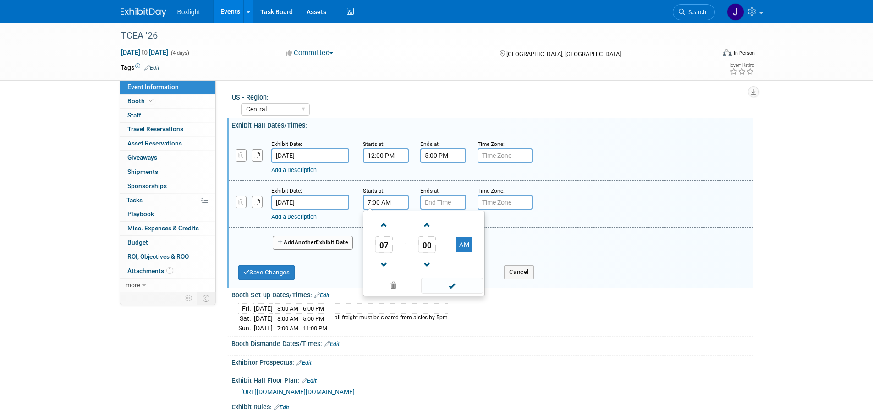
click at [393, 204] on input "7:00 AM" at bounding box center [386, 202] width 46 height 15
click at [385, 232] on span at bounding box center [384, 225] width 16 height 16
click at [384, 231] on span at bounding box center [384, 225] width 16 height 16
type input "9:00 AM"
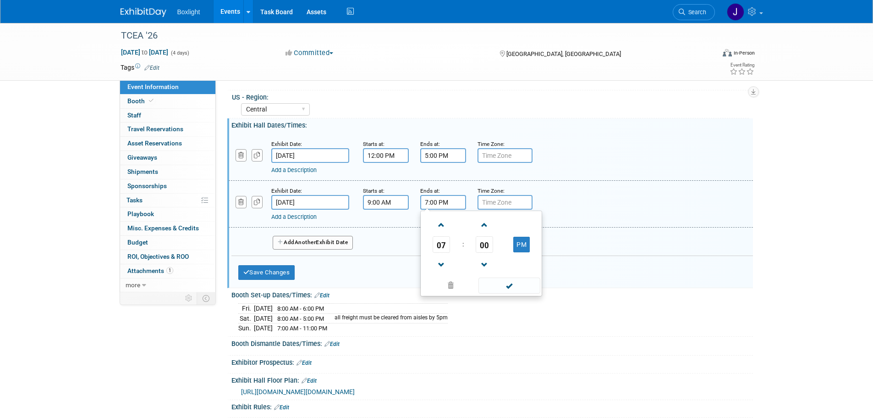
click at [447, 202] on input "7:00 PM" at bounding box center [443, 202] width 46 height 15
click at [447, 259] on span at bounding box center [442, 265] width 16 height 16
click at [446, 259] on span at bounding box center [442, 265] width 16 height 16
click at [485, 246] on span "00" at bounding box center [484, 244] width 17 height 17
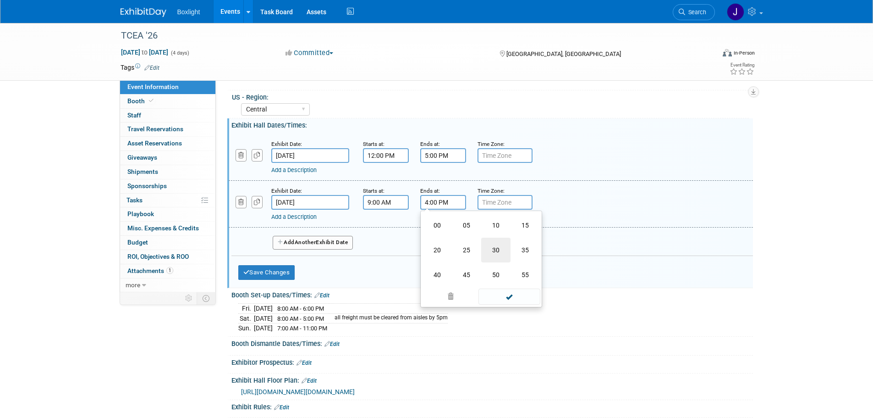
click at [500, 247] on td "30" at bounding box center [495, 249] width 29 height 25
type input "4:30 PM"
click at [502, 284] on span at bounding box center [510, 285] width 62 height 16
click at [287, 242] on button "Add Another Exhibit Date" at bounding box center [313, 243] width 81 height 14
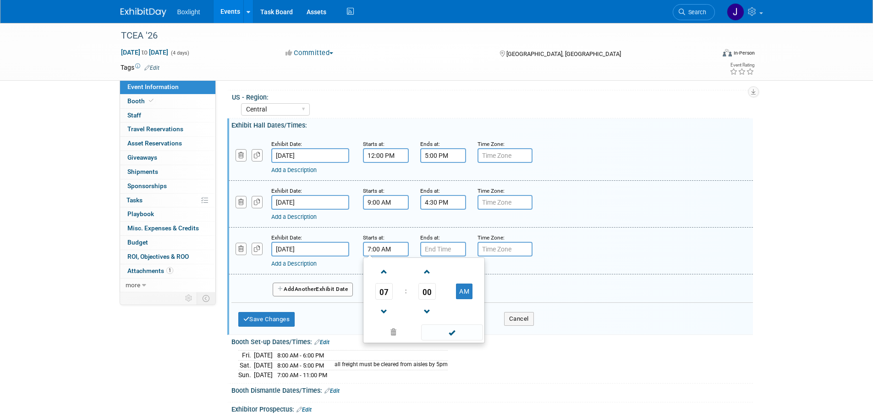
click at [383, 248] on input "7:00 AM" at bounding box center [386, 249] width 46 height 15
click at [387, 268] on span at bounding box center [384, 272] width 16 height 16
type input "9:00 AM"
click at [448, 248] on input "7:00 PM" at bounding box center [443, 249] width 46 height 15
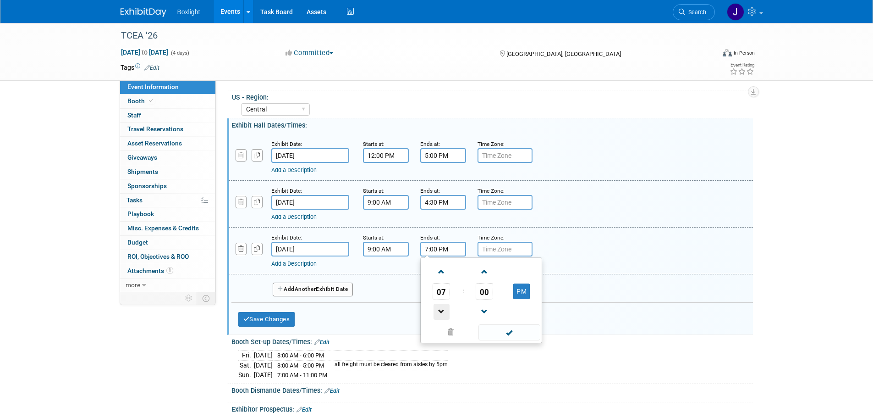
click at [442, 311] on span at bounding box center [442, 312] width 16 height 16
click at [479, 293] on span "00" at bounding box center [484, 291] width 17 height 17
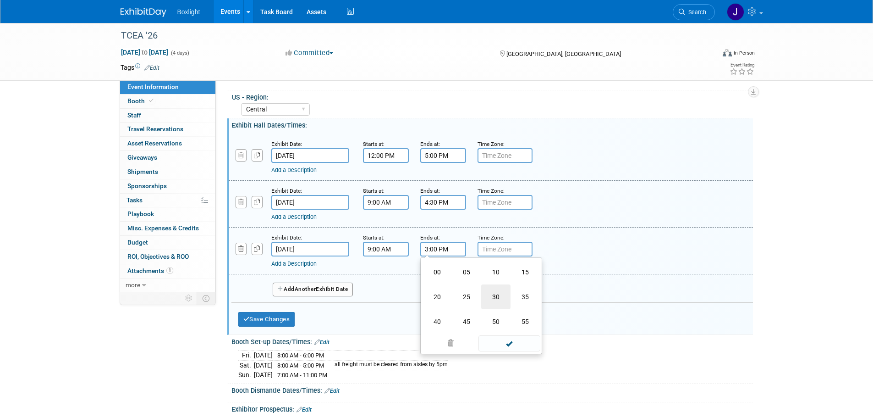
click at [486, 298] on td "30" at bounding box center [495, 296] width 29 height 25
type input "3:30 PM"
click at [494, 330] on span at bounding box center [510, 332] width 62 height 16
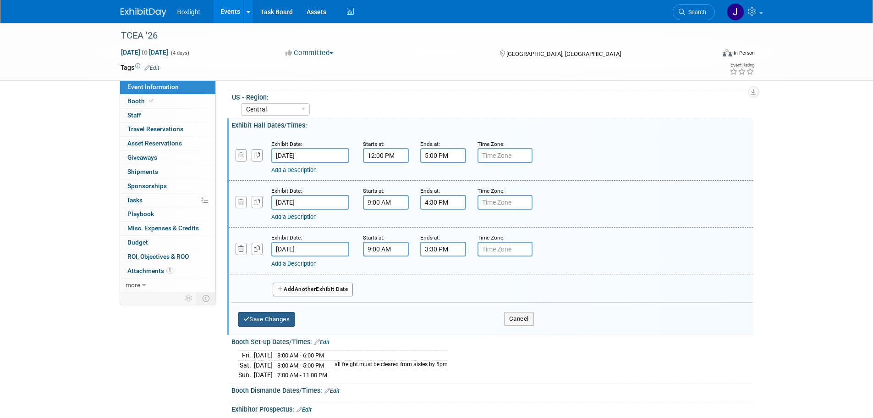
drag, startPoint x: 258, startPoint y: 316, endPoint x: 176, endPoint y: 295, distance: 84.3
click at [258, 315] on button "Save Changes" at bounding box center [266, 319] width 57 height 15
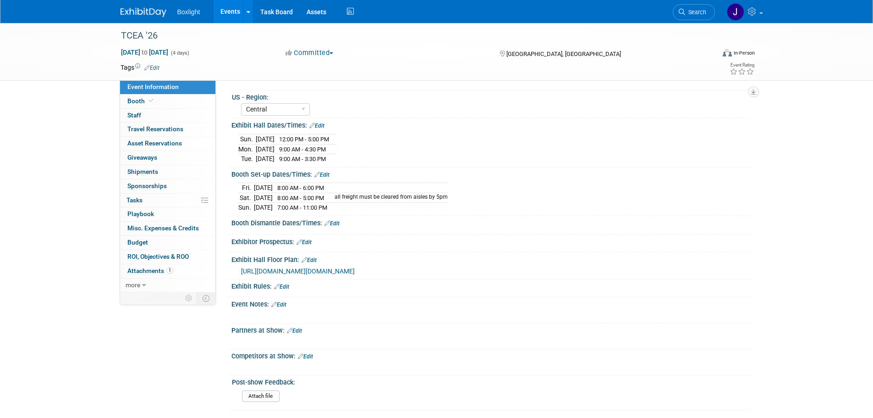
click at [338, 222] on link "Edit" at bounding box center [332, 223] width 15 height 6
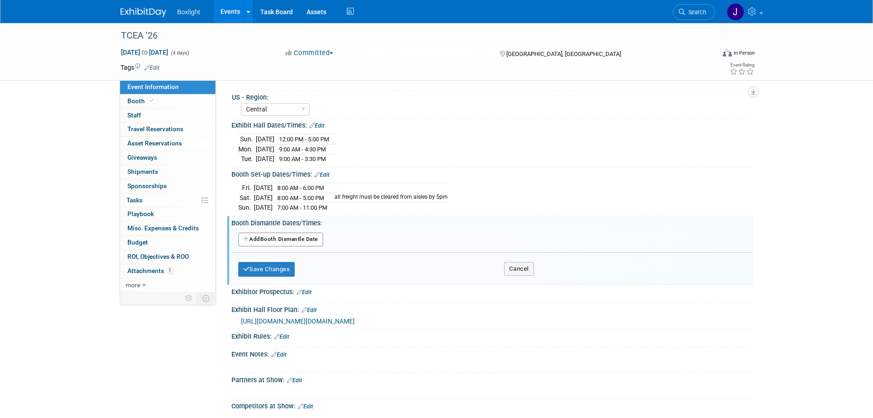
click at [298, 236] on button "Add Another Booth Dismantle Date" at bounding box center [280, 239] width 85 height 14
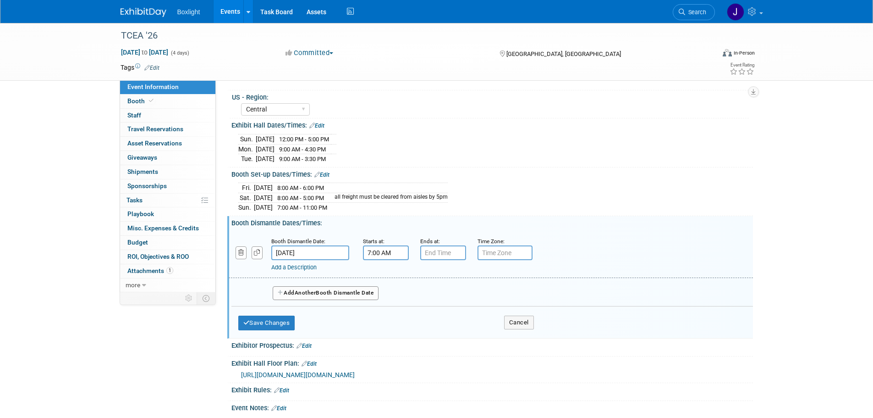
click at [388, 254] on input "7:00 AM" at bounding box center [386, 252] width 46 height 15
click at [385, 312] on span at bounding box center [384, 315] width 16 height 16
click at [384, 312] on span at bounding box center [384, 315] width 16 height 16
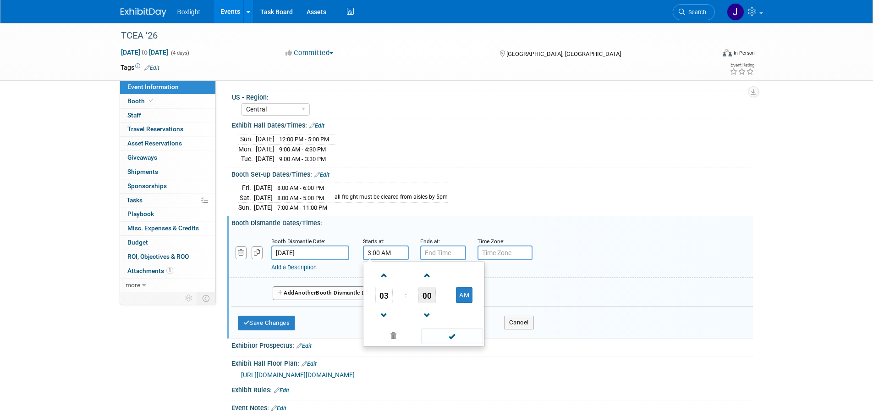
click at [426, 292] on span "00" at bounding box center [427, 295] width 17 height 17
click at [441, 294] on td "30" at bounding box center [438, 300] width 29 height 25
click at [464, 297] on button "AM" at bounding box center [464, 295] width 17 height 16
type input "3:30 PM"
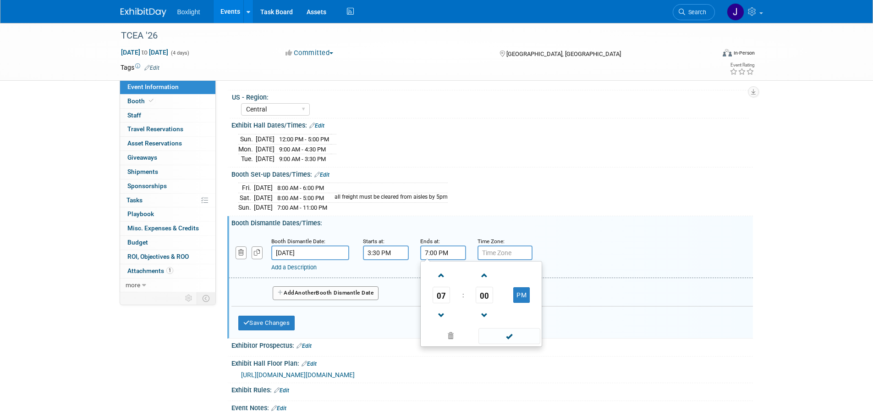
click at [453, 251] on input "7:00 PM" at bounding box center [443, 252] width 46 height 15
click at [444, 278] on span at bounding box center [442, 275] width 16 height 16
type input "8:00 PM"
click at [497, 337] on span at bounding box center [510, 336] width 62 height 16
click at [297, 288] on button "Add Another Booth Dismantle Date" at bounding box center [326, 293] width 106 height 14
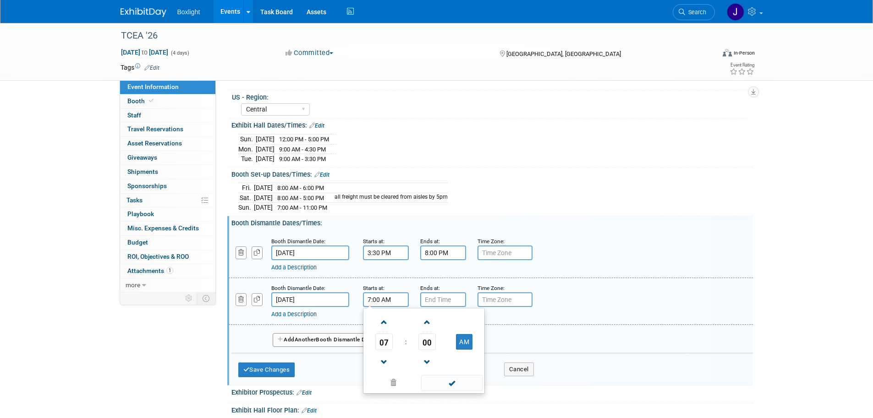
click at [382, 299] on input "7:00 AM" at bounding box center [386, 299] width 46 height 15
click at [388, 320] on span at bounding box center [384, 322] width 16 height 16
type input "8:00 AM"
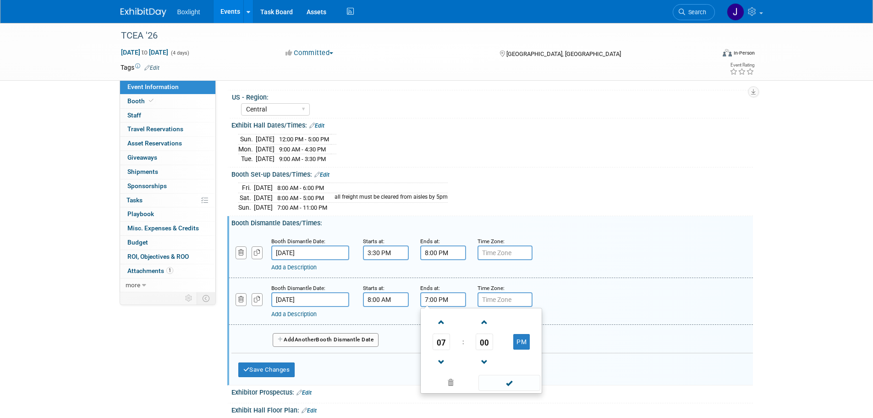
click at [448, 297] on input "7:00 PM" at bounding box center [443, 299] width 46 height 15
click at [445, 343] on span "07" at bounding box center [441, 341] width 17 height 17
click at [525, 326] on td "03" at bounding box center [525, 322] width 29 height 25
type input "3:00 PM"
click at [514, 378] on span at bounding box center [510, 383] width 62 height 16
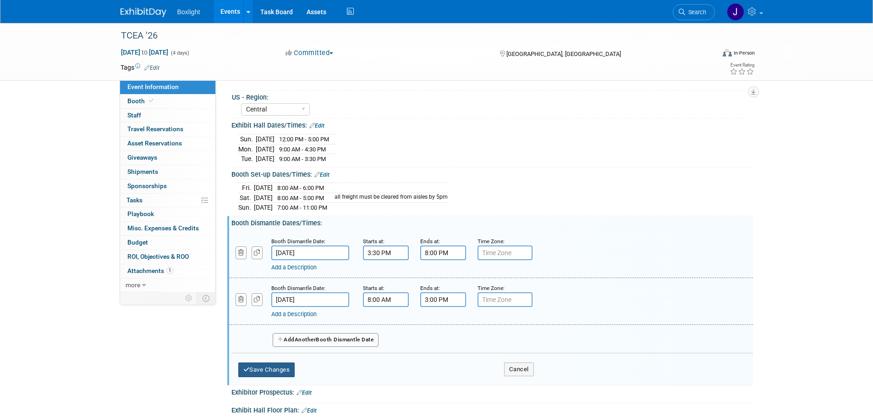
click at [256, 369] on button "Save Changes" at bounding box center [266, 369] width 57 height 15
